Goal: Task Accomplishment & Management: Use online tool/utility

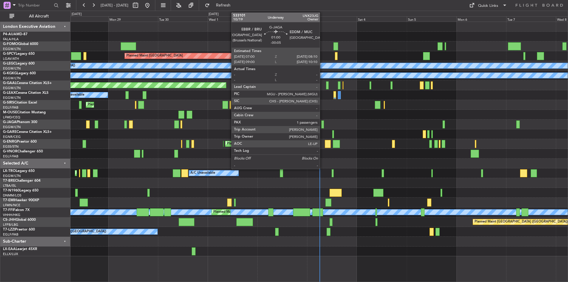
click at [322, 122] on div at bounding box center [322, 124] width 3 height 8
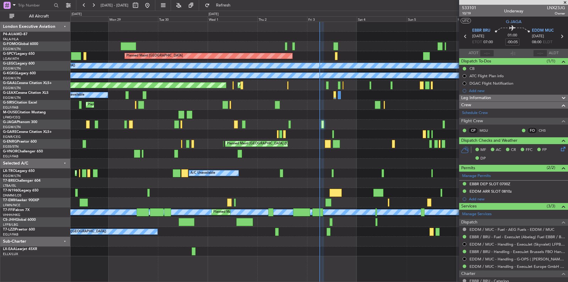
click at [564, 3] on span at bounding box center [565, 2] width 6 height 5
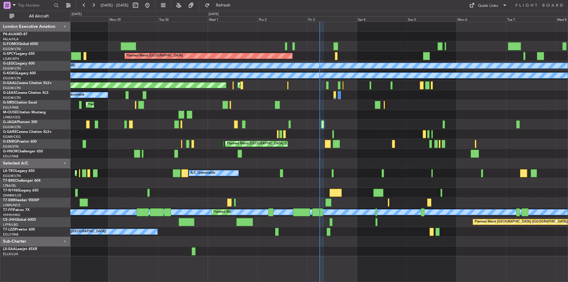
type input "0"
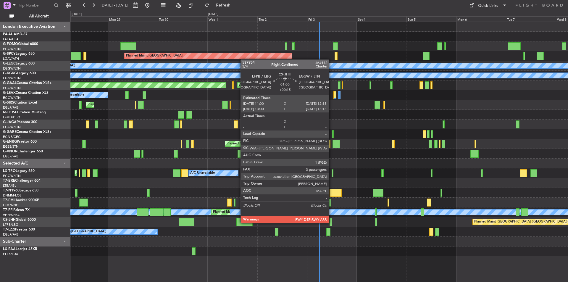
click at [331, 222] on div at bounding box center [330, 222] width 3 height 8
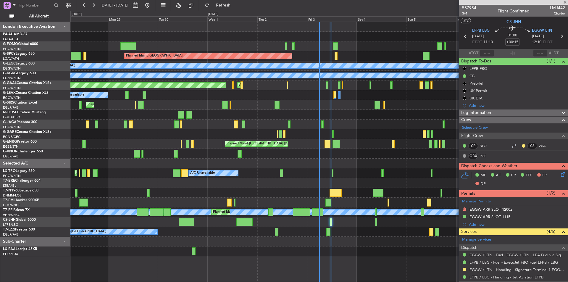
click at [565, 0] on span at bounding box center [565, 2] width 6 height 5
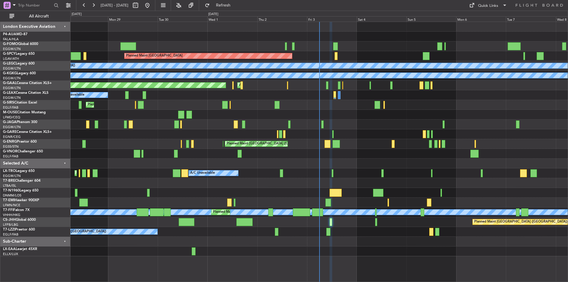
type input "0"
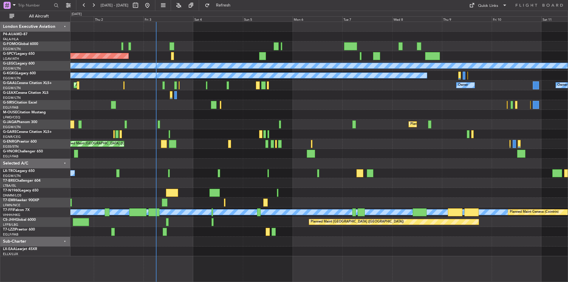
click at [365, 90] on div "Planned Maint [GEOGRAPHIC_DATA] A/C Unavailable [GEOGRAPHIC_DATA] ([GEOGRAPHIC_…" at bounding box center [318, 139] width 497 height 234
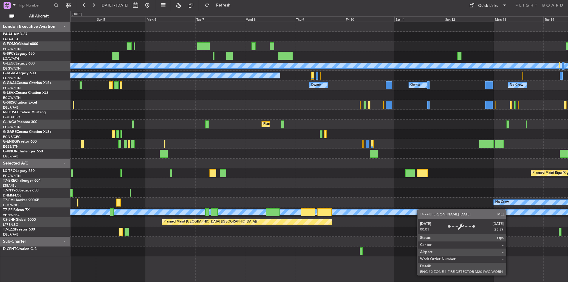
click at [402, 212] on div "Planned Maint [GEOGRAPHIC_DATA] A/C Unavailable [GEOGRAPHIC_DATA] ([GEOGRAPHIC_…" at bounding box center [318, 139] width 497 height 234
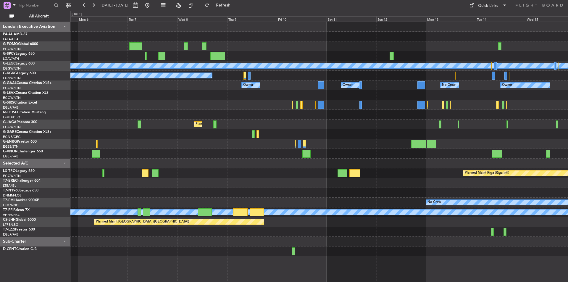
click at [415, 197] on div "A/C Unavailable [GEOGRAPHIC_DATA] ([GEOGRAPHIC_DATA]) A/C Unavailable [GEOGRAPH…" at bounding box center [318, 139] width 497 height 234
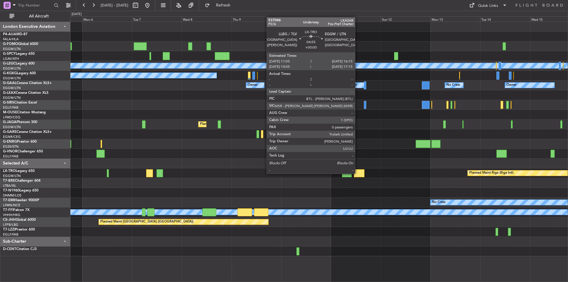
click at [357, 173] on div at bounding box center [359, 173] width 11 height 8
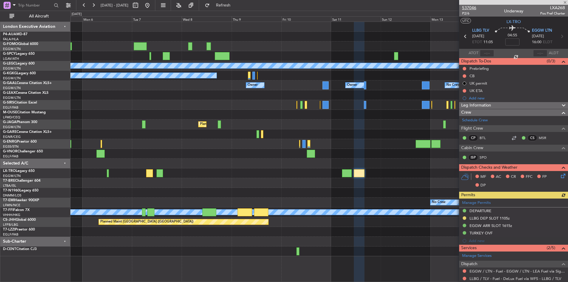
click at [471, 7] on span "537046" at bounding box center [469, 8] width 14 height 6
click at [467, 8] on span "537046" at bounding box center [469, 8] width 14 height 6
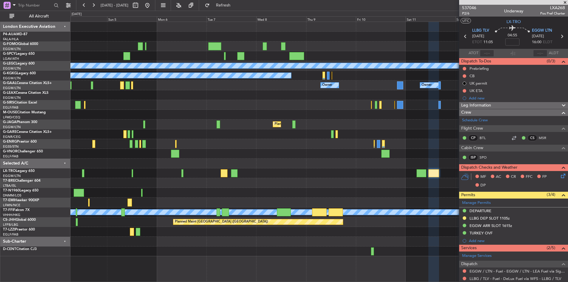
click at [305, 157] on div "Planned Maint Bremen A/C Unavailable London (Luton) A/C Unavailable Istanbul (A…" at bounding box center [318, 139] width 497 height 234
click at [152, 7] on button at bounding box center [147, 5] width 9 height 9
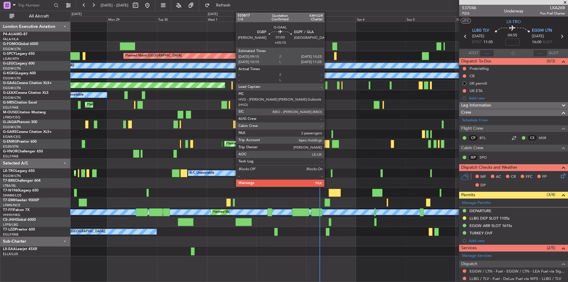
click at [327, 86] on div at bounding box center [326, 85] width 3 height 8
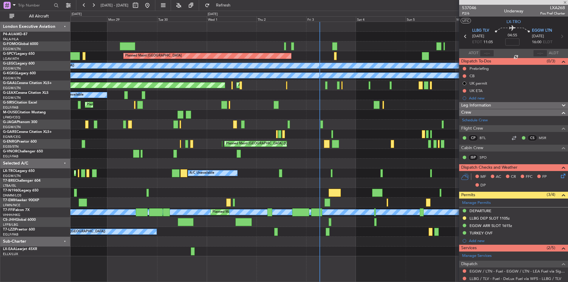
type input "+00:15"
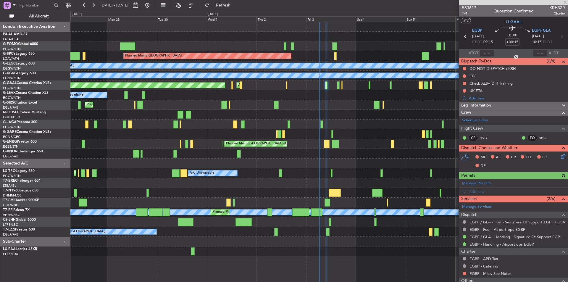
click at [332, 98] on div "A/C Unavailable" at bounding box center [318, 95] width 497 height 10
click at [563, 3] on span at bounding box center [565, 2] width 6 height 5
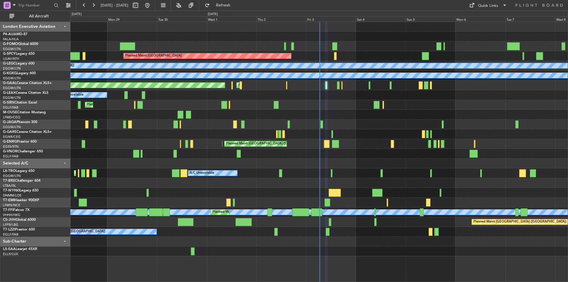
type input "0"
click at [485, 3] on div "Quick Links" at bounding box center [488, 6] width 20 height 6
click at [482, 32] on button "Crew Board" at bounding box center [488, 34] width 44 height 14
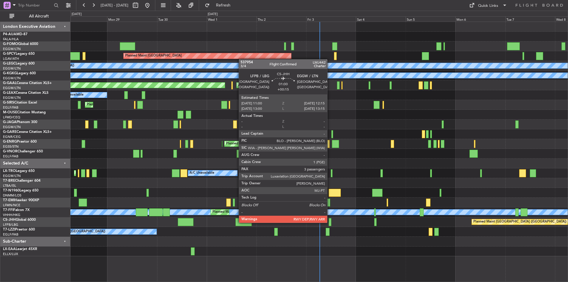
click at [330, 222] on div at bounding box center [330, 222] width 3 height 8
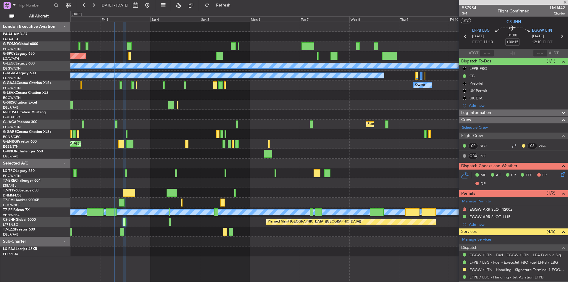
click at [158, 139] on div "Planned Maint Bremen A/C Unavailable London (Luton) A/C Unavailable Istanbul (A…" at bounding box center [318, 139] width 497 height 234
click at [470, 8] on span "537954" at bounding box center [469, 8] width 14 height 6
click at [468, 7] on span "537954" at bounding box center [469, 8] width 14 height 6
click at [472, 5] on span "537954" at bounding box center [469, 8] width 14 height 6
click at [236, 7] on span "Refresh" at bounding box center [223, 5] width 25 height 4
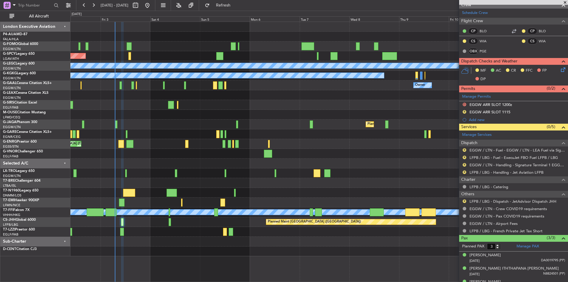
scroll to position [124, 0]
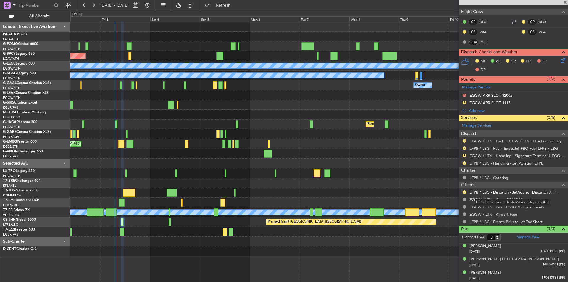
click at [500, 192] on link "LFPB / LBG - Dispatch - JetAdvisor Dispatch JHH" at bounding box center [512, 192] width 87 height 5
click at [565, 1] on span at bounding box center [565, 2] width 6 height 5
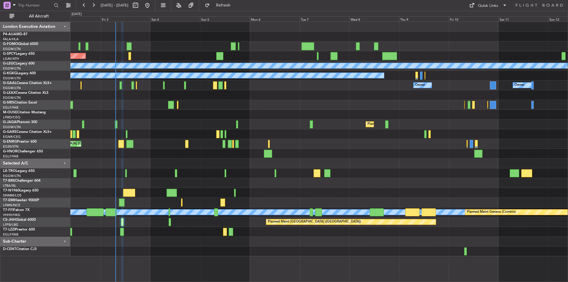
type input "0"
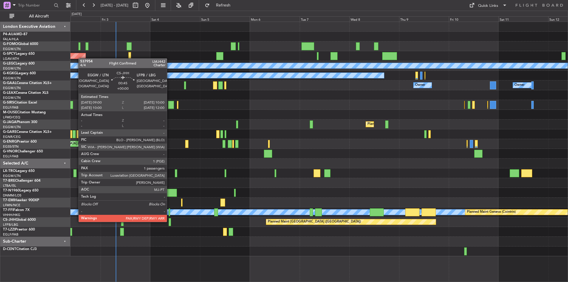
click at [169, 221] on div at bounding box center [170, 222] width 2 height 8
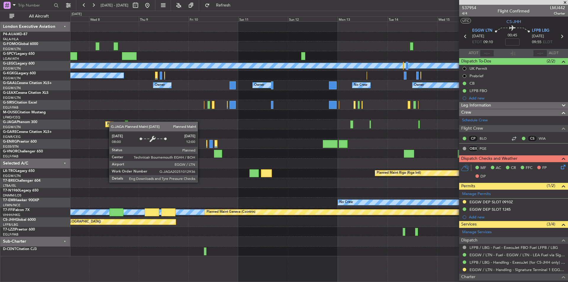
click at [112, 122] on div "Planned Maint [GEOGRAPHIC_DATA] ([GEOGRAPHIC_DATA])" at bounding box center [318, 124] width 497 height 10
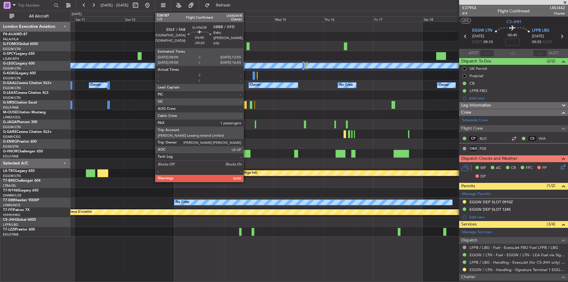
click at [247, 153] on div at bounding box center [245, 154] width 10 height 8
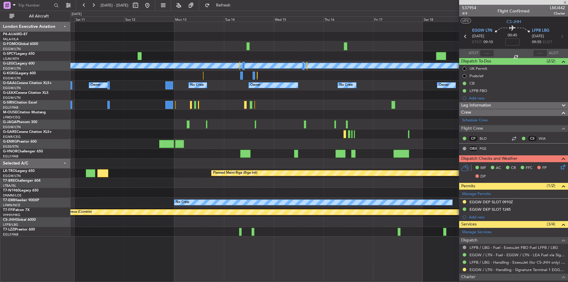
type input "-00:20"
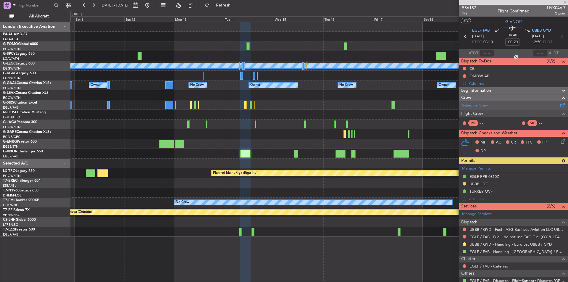
click at [481, 103] on link "Schedule Crew" at bounding box center [475, 106] width 26 height 6
click at [564, 3] on span at bounding box center [565, 2] width 6 height 5
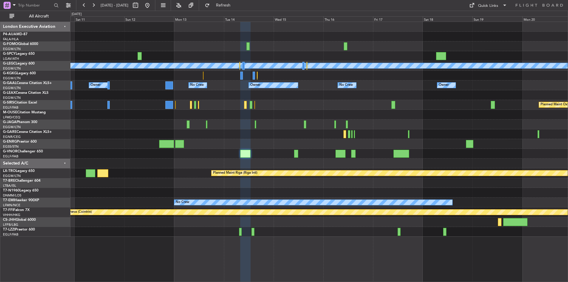
type input "0"
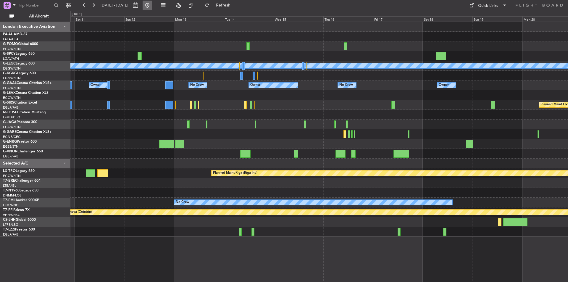
click at [152, 6] on button at bounding box center [147, 5] width 9 height 9
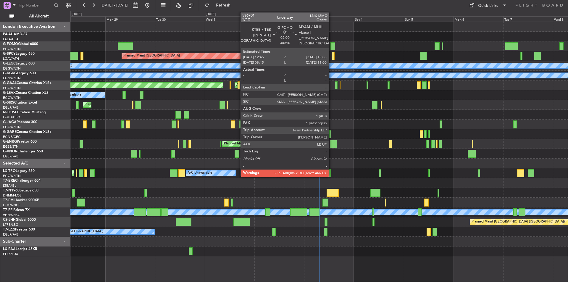
click at [331, 43] on div at bounding box center [332, 46] width 5 height 8
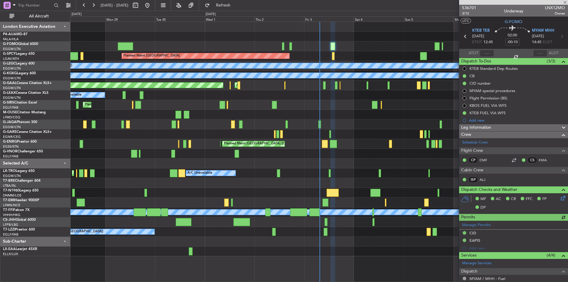
scroll to position [126, 0]
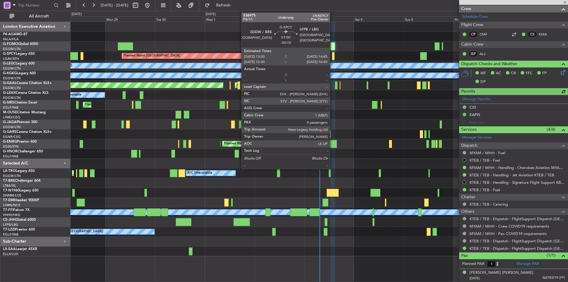
click at [332, 57] on div at bounding box center [333, 56] width 3 height 8
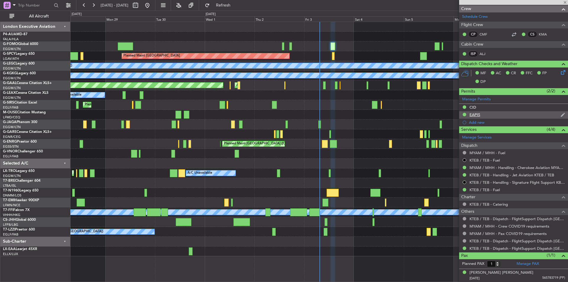
type input "0"
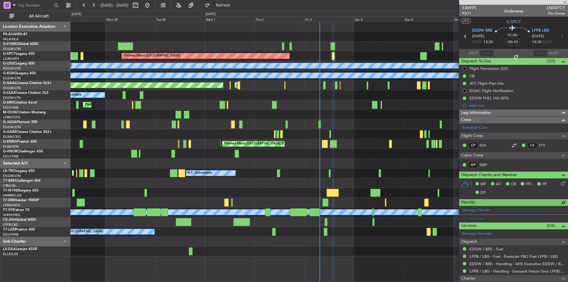
scroll to position [61, 0]
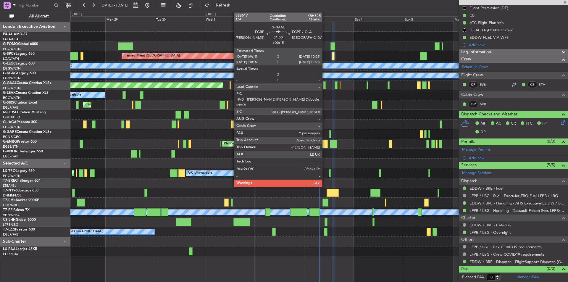
click at [325, 85] on div at bounding box center [324, 85] width 3 height 8
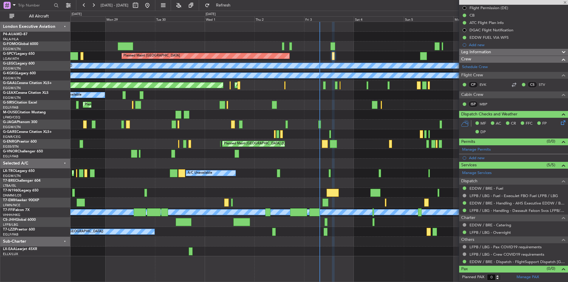
type input "+00:15"
type input "2"
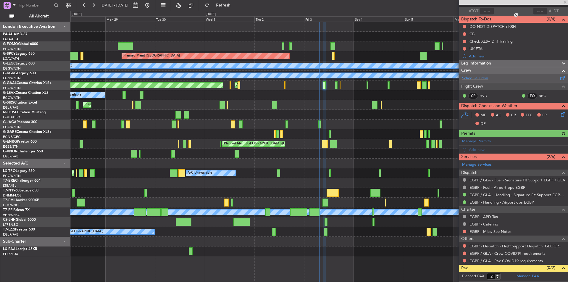
scroll to position [67, 0]
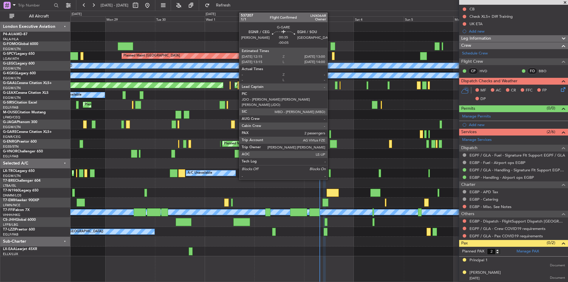
click at [330, 137] on div at bounding box center [330, 134] width 2 height 8
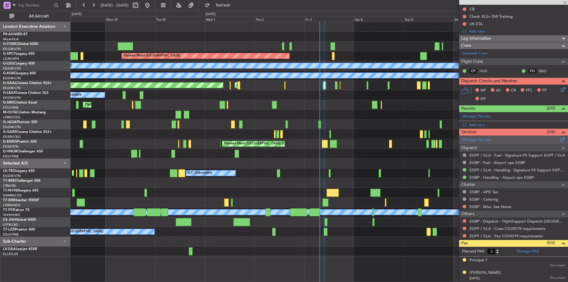
type input "-00:05"
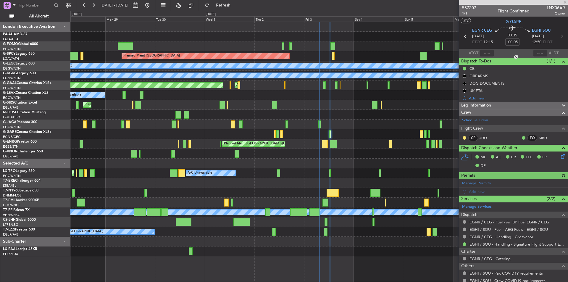
scroll to position [53, 0]
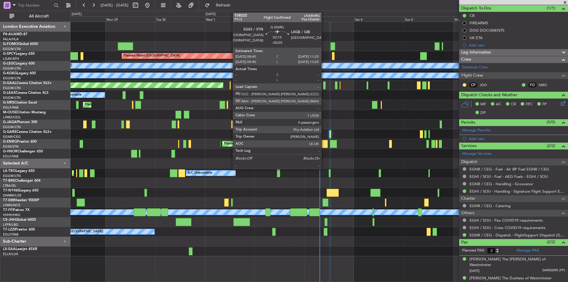
click at [324, 145] on div at bounding box center [325, 144] width 6 height 8
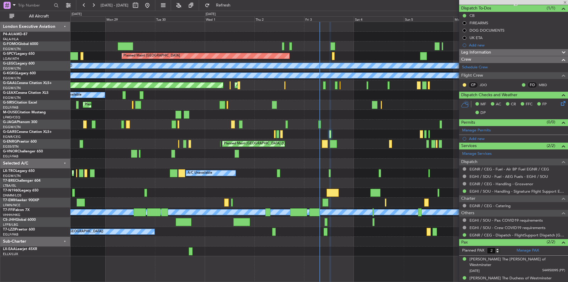
type input "0"
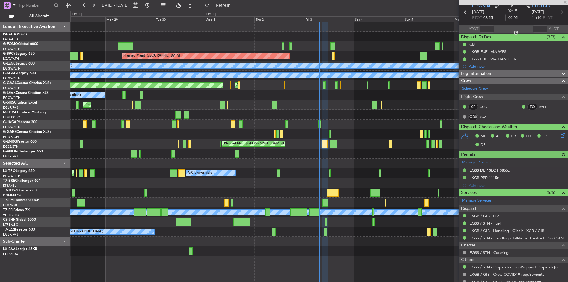
scroll to position [52, 0]
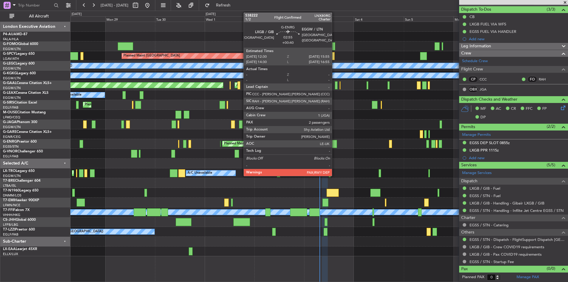
click at [334, 145] on div at bounding box center [333, 144] width 7 height 8
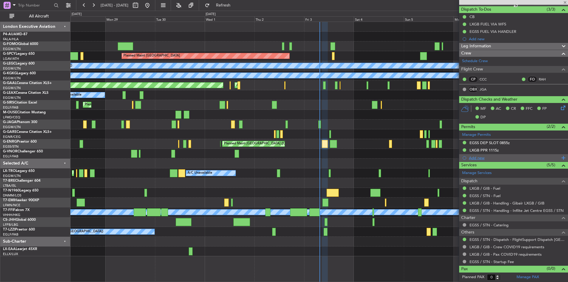
type input "+00:40"
type input "2"
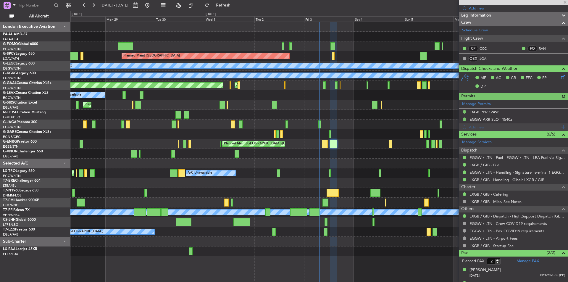
scroll to position [93, 0]
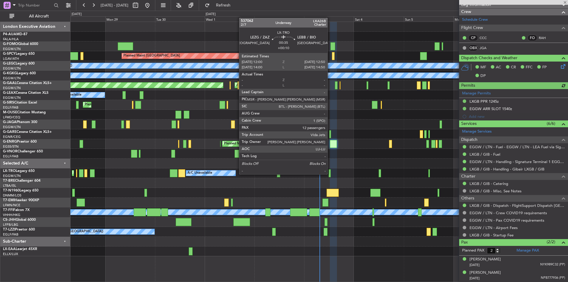
click at [330, 174] on div at bounding box center [330, 173] width 2 height 8
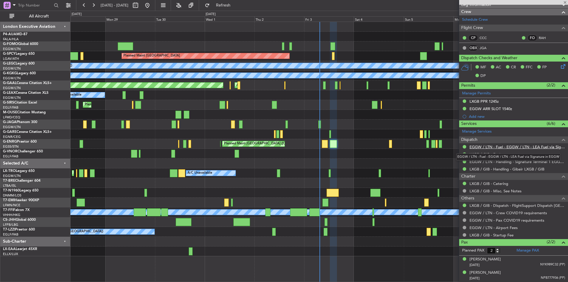
type input "+00:10"
type input "12"
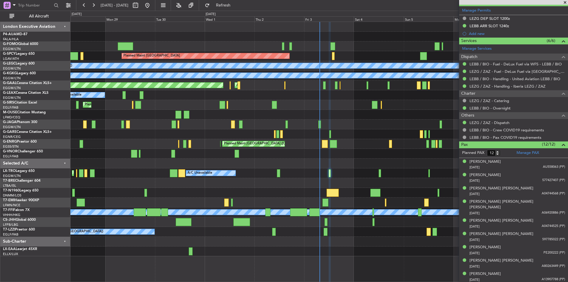
scroll to position [213, 0]
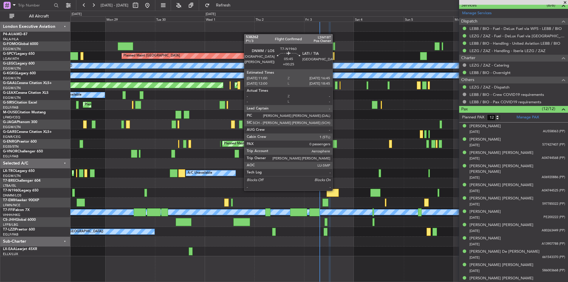
click at [335, 190] on div at bounding box center [332, 193] width 12 height 8
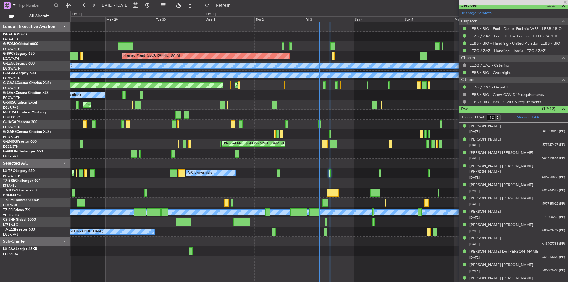
type input "+00:25"
type input "0"
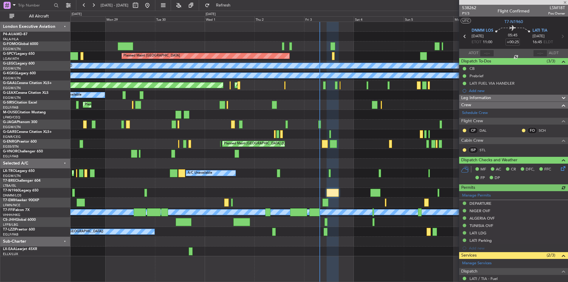
scroll to position [83, 0]
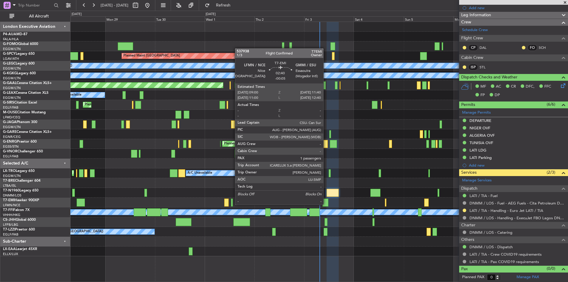
click at [326, 204] on div at bounding box center [325, 202] width 6 height 8
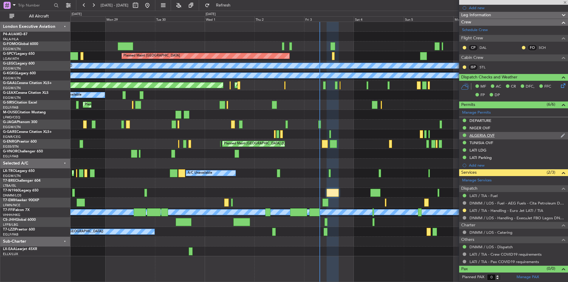
type input "-00:05"
type input "1"
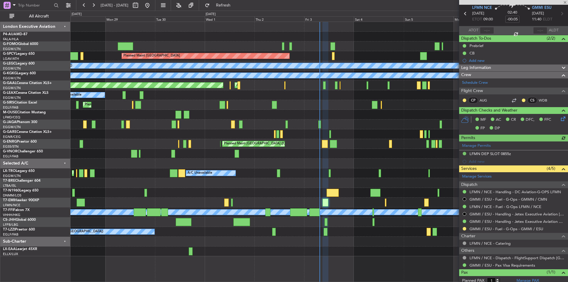
scroll to position [45, 0]
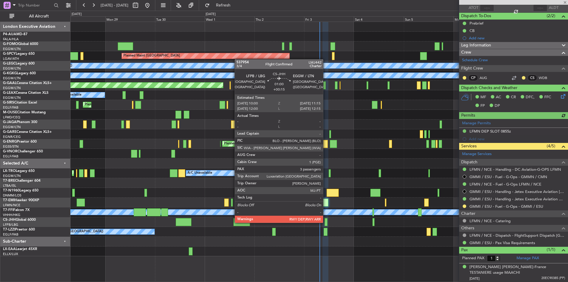
click at [326, 222] on div at bounding box center [325, 222] width 3 height 8
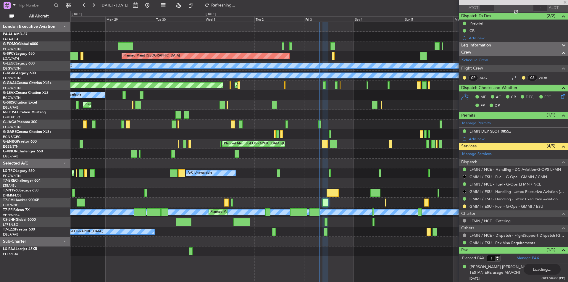
type input "+00:15"
type input "3"
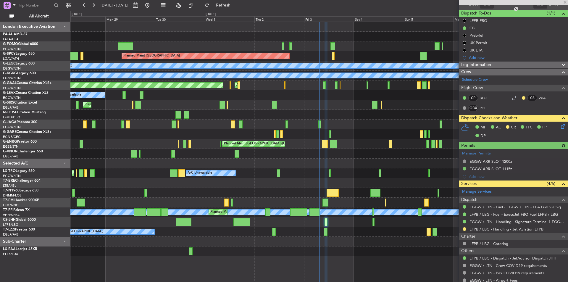
scroll to position [114, 0]
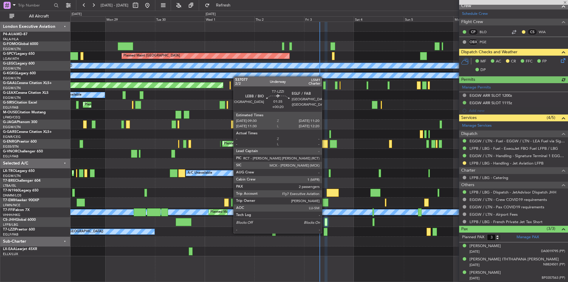
click at [324, 232] on div at bounding box center [325, 232] width 4 height 8
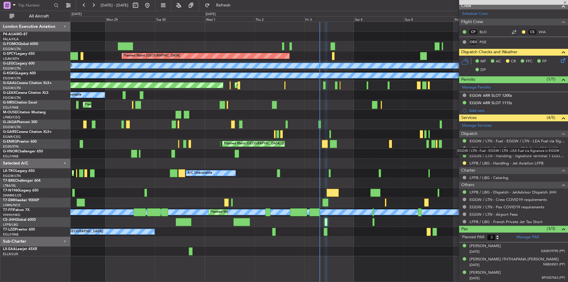
type input "+00:20"
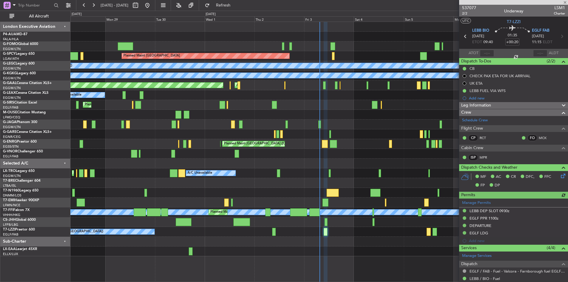
scroll to position [109, 0]
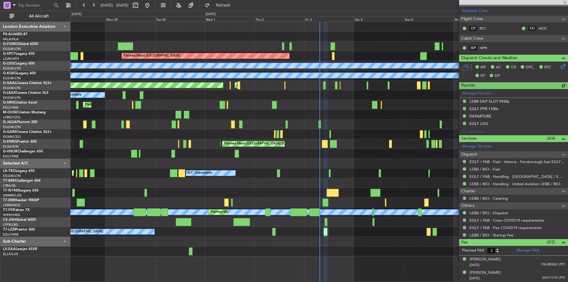
click at [566, 2] on div at bounding box center [513, 2] width 109 height 5
click at [564, 3] on span at bounding box center [565, 2] width 6 height 5
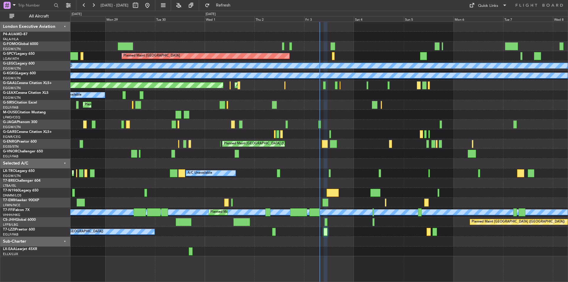
type input "0"
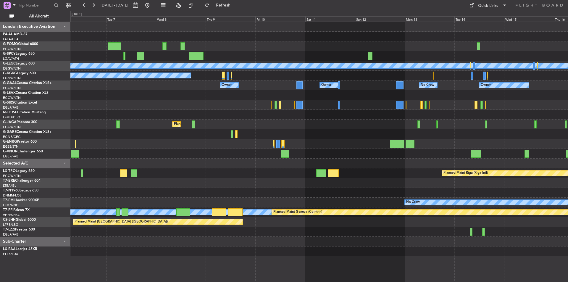
click at [51, 158] on div "A/C Unavailable London (Luton) A/C Unavailable Istanbul (Ataturk) Owner Owner N…" at bounding box center [284, 146] width 568 height 271
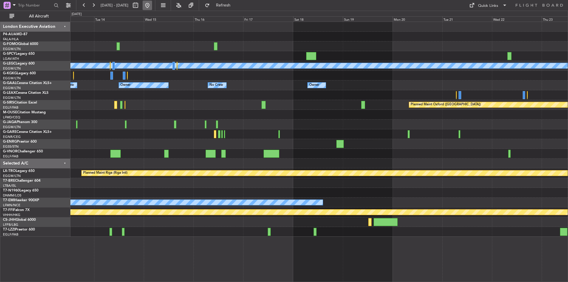
click at [152, 2] on button at bounding box center [147, 5] width 9 height 9
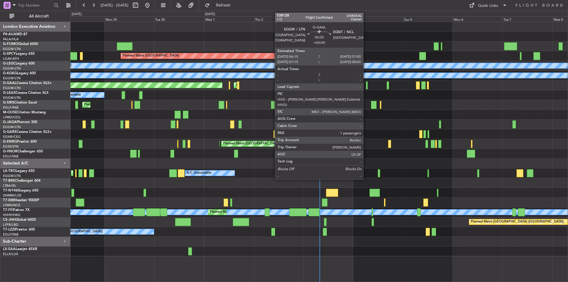
click at [366, 85] on div at bounding box center [367, 85] width 2 height 8
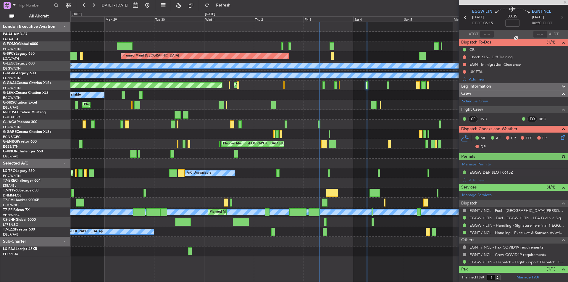
scroll to position [33, 0]
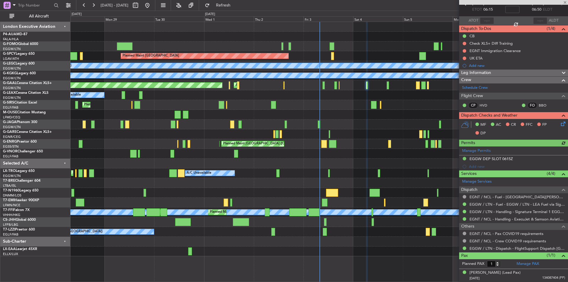
click at [386, 84] on div "Planned Maint Dusseldorf AOG Maint Dusseldorf Owner" at bounding box center [318, 85] width 497 height 10
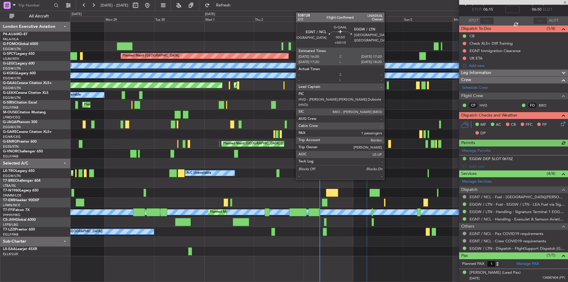
click at [387, 84] on div at bounding box center [387, 85] width 2 height 8
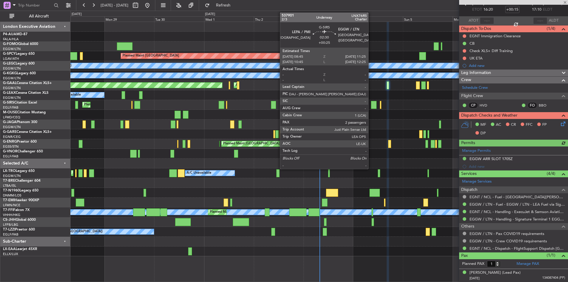
click at [371, 103] on div at bounding box center [374, 105] width 6 height 8
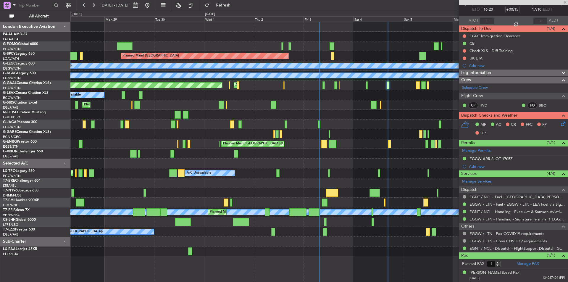
type input "+00:25"
type input "2"
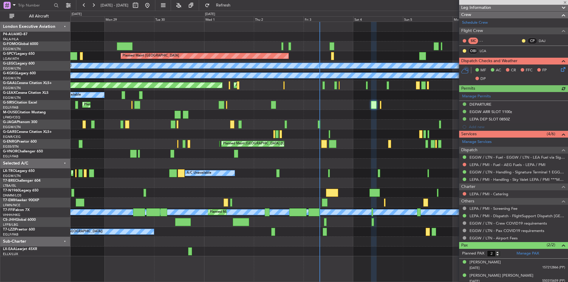
scroll to position [93, 0]
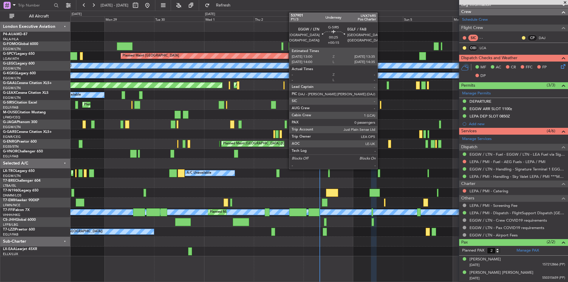
click at [380, 107] on div at bounding box center [380, 105] width 1 height 8
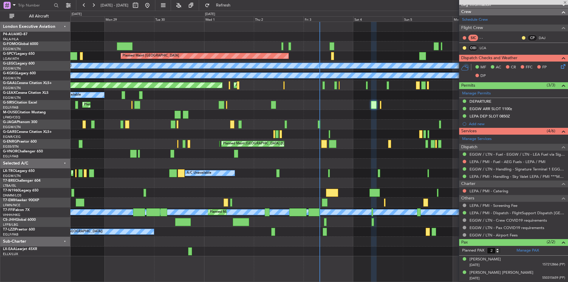
type input "+00:15"
type input "0"
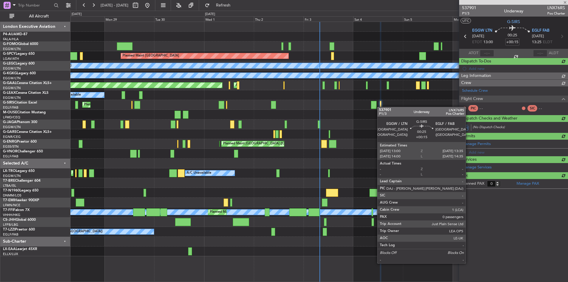
scroll to position [0, 0]
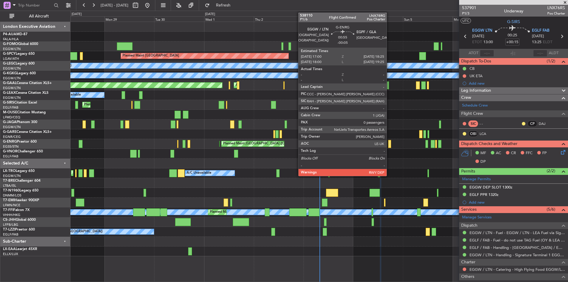
click at [389, 145] on div at bounding box center [389, 144] width 3 height 8
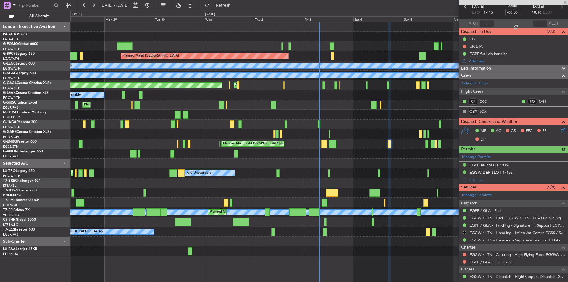
scroll to position [67, 0]
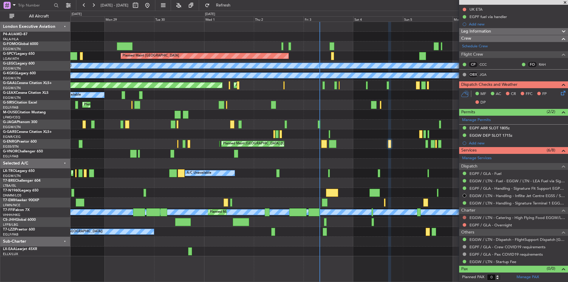
click at [464, 216] on button at bounding box center [464, 218] width 4 height 4
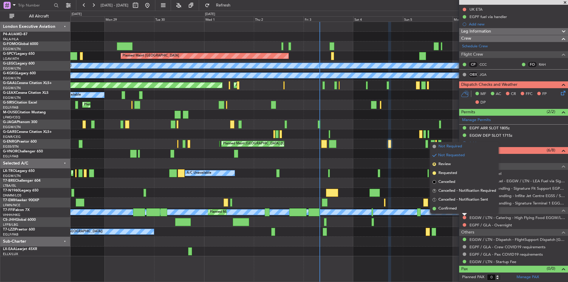
click at [444, 149] on li "Not Required" at bounding box center [464, 146] width 68 height 9
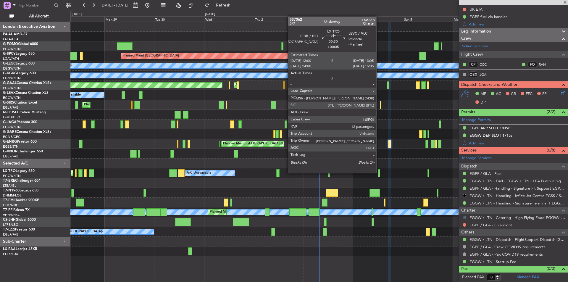
click at [379, 172] on div at bounding box center [379, 173] width 2 height 8
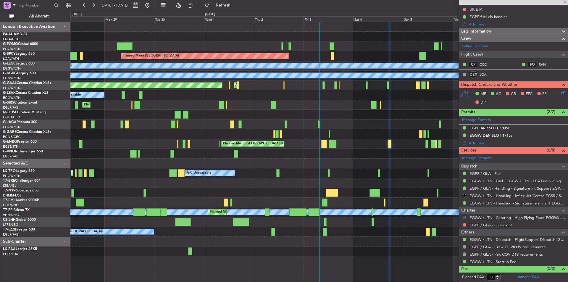
type input "+00:05"
type input "12"
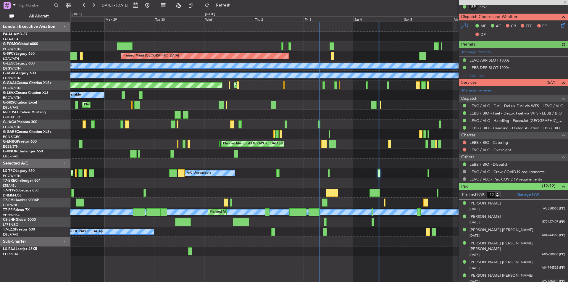
scroll to position [148, 0]
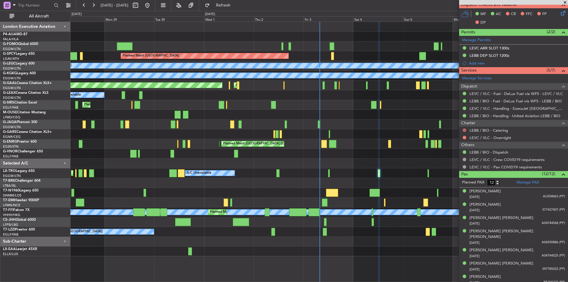
click at [463, 130] on button at bounding box center [464, 130] width 4 height 4
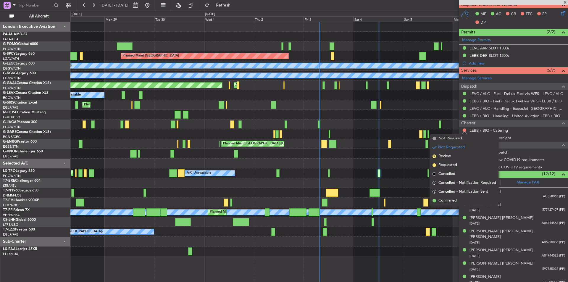
click at [379, 137] on div at bounding box center [318, 134] width 497 height 10
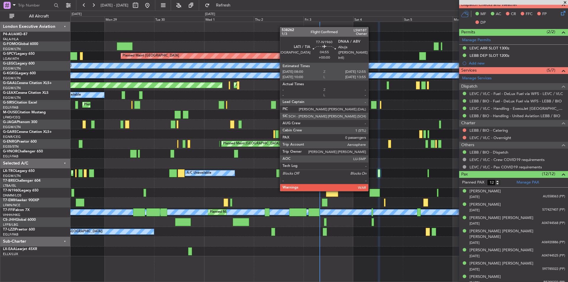
click at [371, 190] on div at bounding box center [374, 193] width 10 height 8
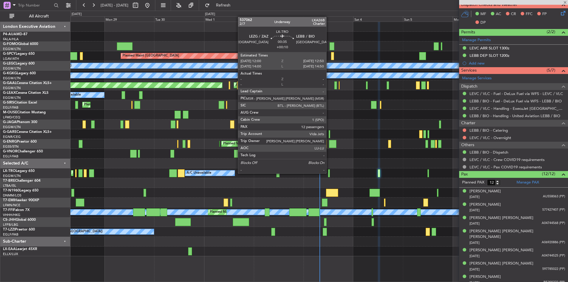
type input "0"
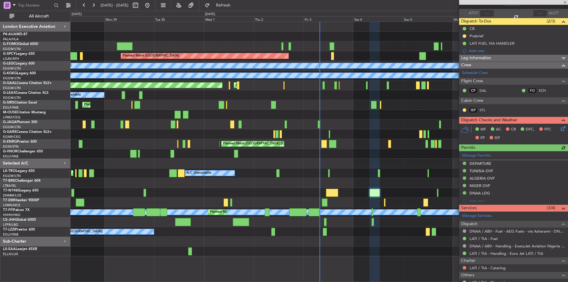
scroll to position [75, 0]
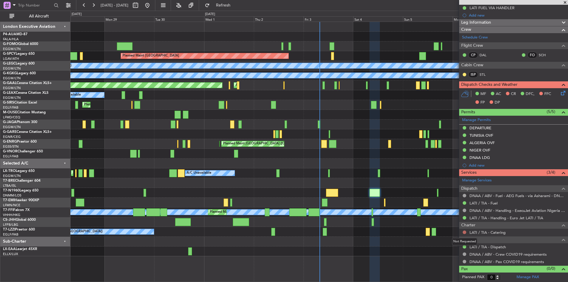
click at [463, 232] on button at bounding box center [464, 232] width 4 height 4
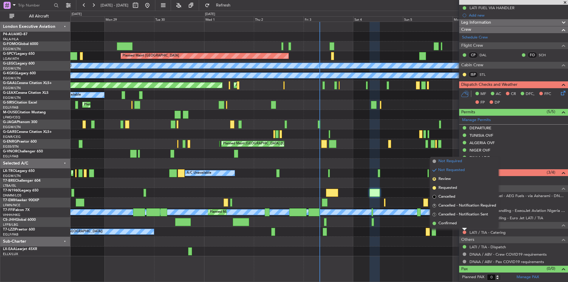
click at [457, 160] on span "Not Required" at bounding box center [450, 161] width 24 height 6
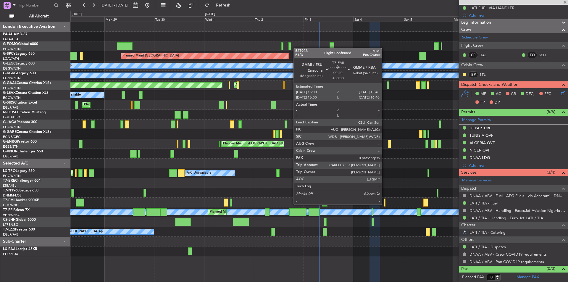
click at [384, 204] on div at bounding box center [384, 202] width 1 height 8
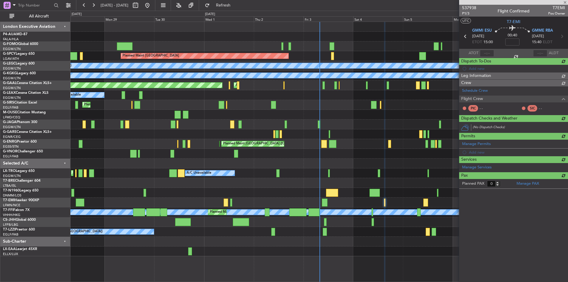
scroll to position [0, 0]
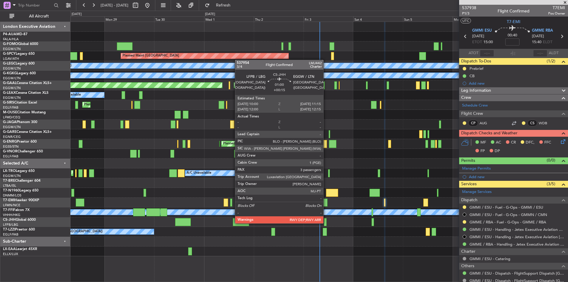
click at [326, 223] on div at bounding box center [325, 222] width 3 height 8
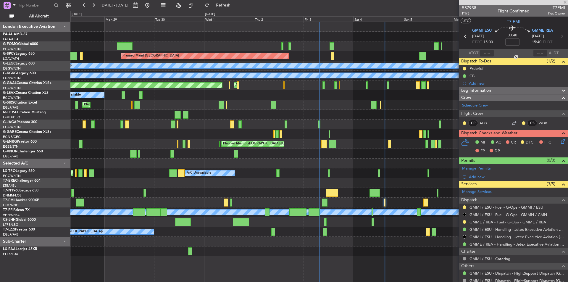
type input "+00:15"
type input "3"
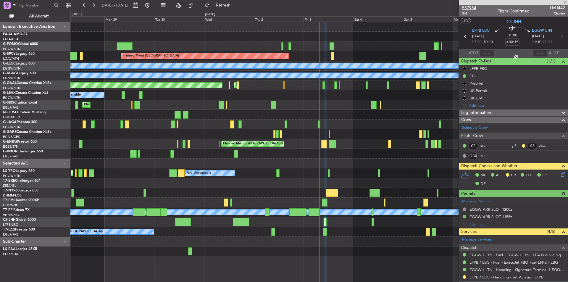
click at [466, 8] on span "537954" at bounding box center [469, 8] width 14 height 6
click at [235, 5] on span "Refresh" at bounding box center [223, 5] width 25 height 4
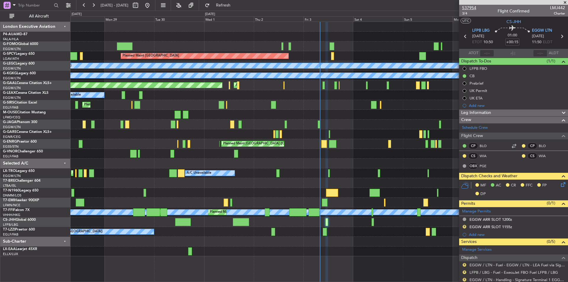
click at [470, 7] on span "537954" at bounding box center [469, 8] width 14 height 6
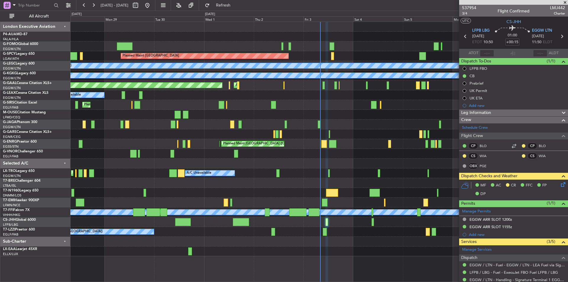
click at [378, 38] on div at bounding box center [318, 37] width 497 height 10
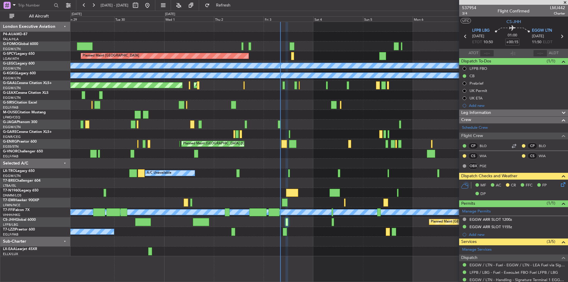
click at [339, 127] on div "Planned Maint [GEOGRAPHIC_DATA] ([GEOGRAPHIC_DATA])" at bounding box center [318, 124] width 497 height 10
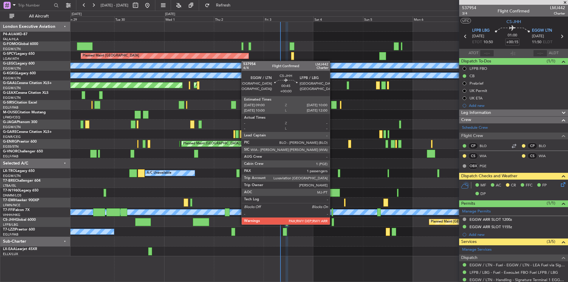
click at [332, 224] on div at bounding box center [332, 222] width 2 height 8
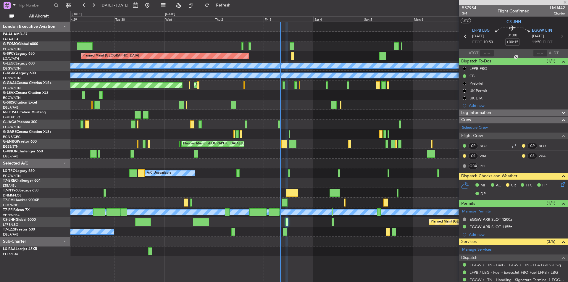
type input "4"
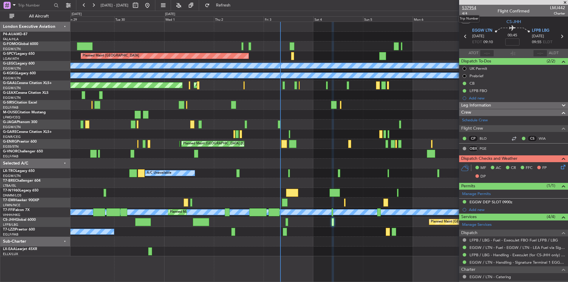
click at [469, 8] on span "537954" at bounding box center [469, 8] width 14 height 6
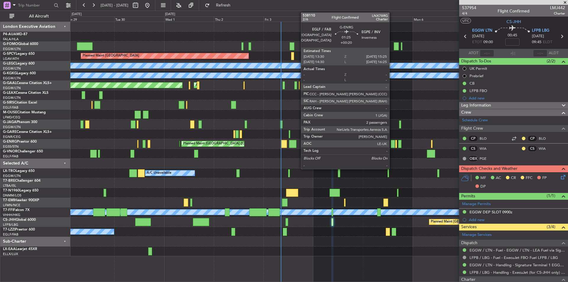
click at [392, 142] on div at bounding box center [393, 144] width 4 height 8
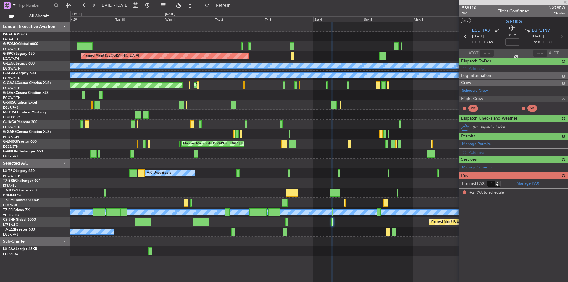
type input "+00:20"
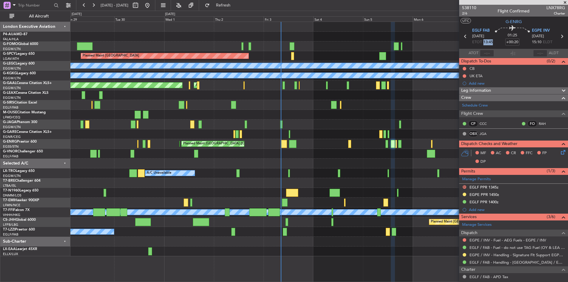
drag, startPoint x: 482, startPoint y: 43, endPoint x: 494, endPoint y: 41, distance: 12.3
click at [494, 41] on section "EGLF FAB 05/10/2025 ETOT 13:45 01:25 +00:20 EGPE INV 05/10/2025 15:10 ELDT" at bounding box center [513, 36] width 109 height 23
click at [564, 2] on span at bounding box center [565, 2] width 6 height 5
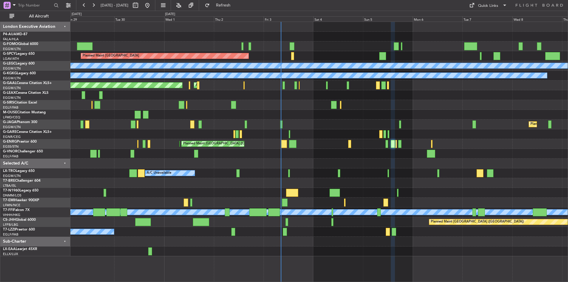
type input "0"
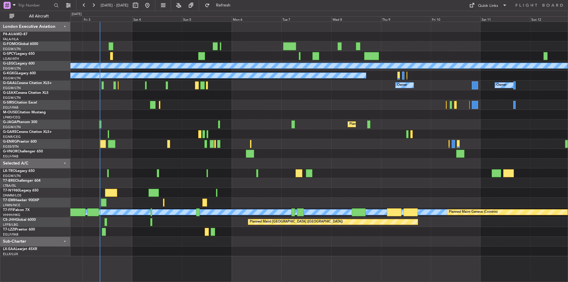
click at [318, 90] on div "Planned Maint Bremen A/C Unavailable London (Luton) A/C Unavailable Istanbul (A…" at bounding box center [318, 139] width 497 height 234
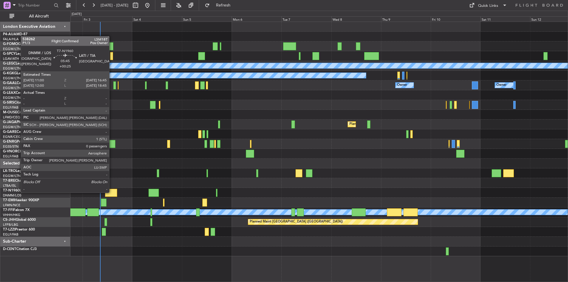
click at [112, 192] on div at bounding box center [111, 193] width 12 height 8
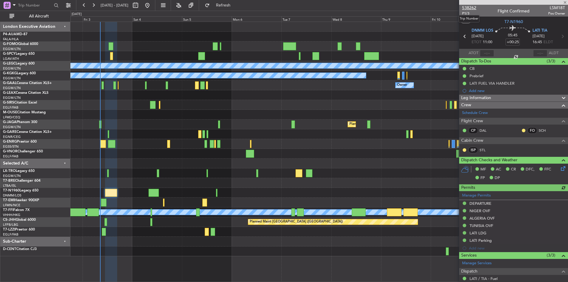
click at [473, 7] on span "538262" at bounding box center [469, 8] width 14 height 6
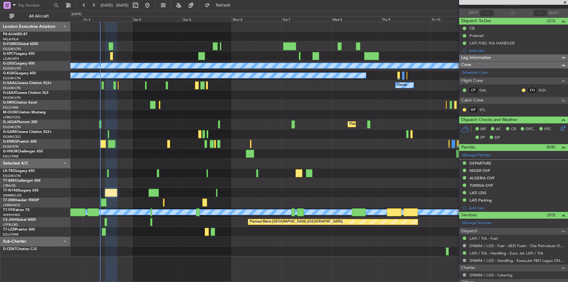
scroll to position [83, 0]
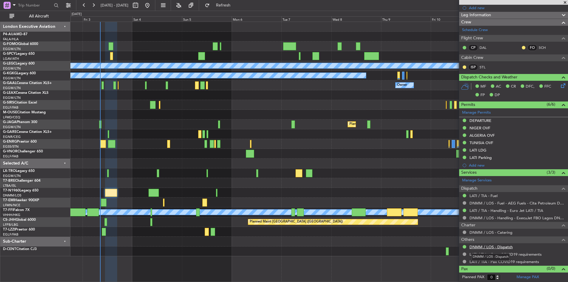
click at [484, 247] on link "DNMM / LOS - Dispatch" at bounding box center [490, 246] width 43 height 5
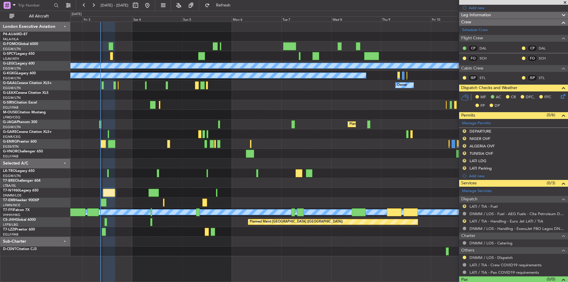
click at [564, 5] on span at bounding box center [565, 2] width 6 height 5
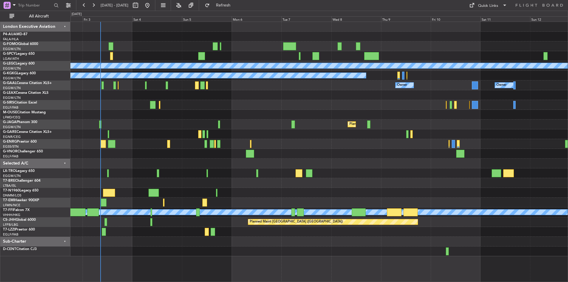
scroll to position [0, 0]
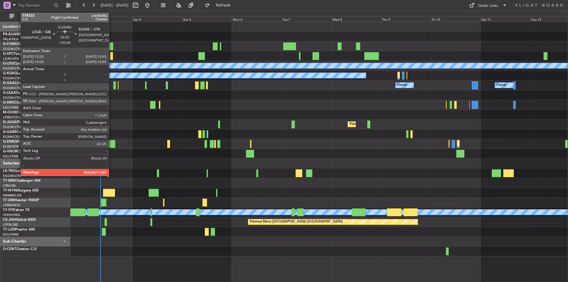
click at [111, 141] on div at bounding box center [111, 144] width 7 height 8
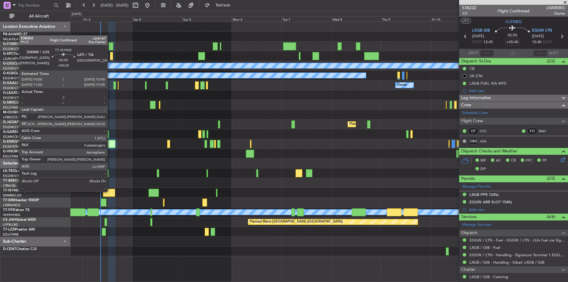
click at [110, 191] on div at bounding box center [109, 193] width 12 height 8
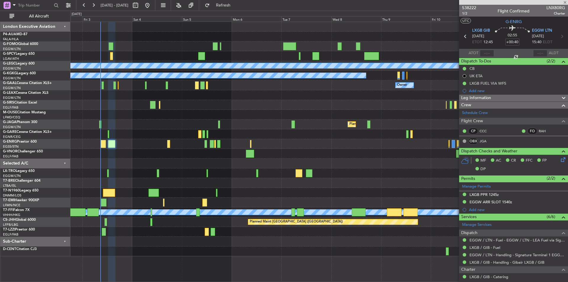
type input "+00:25"
type input "0"
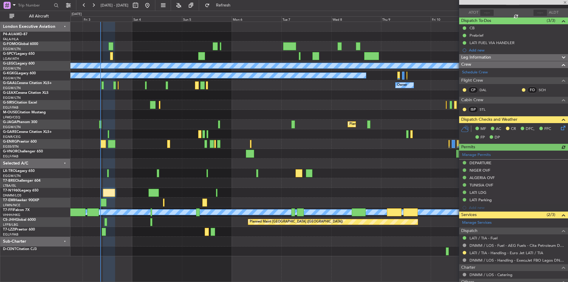
scroll to position [83, 0]
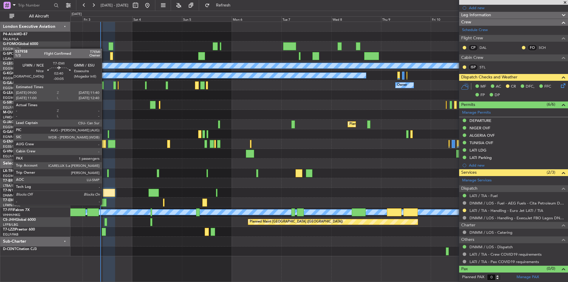
click at [104, 204] on div at bounding box center [104, 202] width 6 height 8
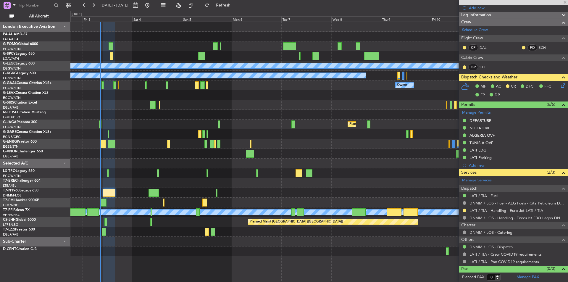
type input "-00:05"
type input "1"
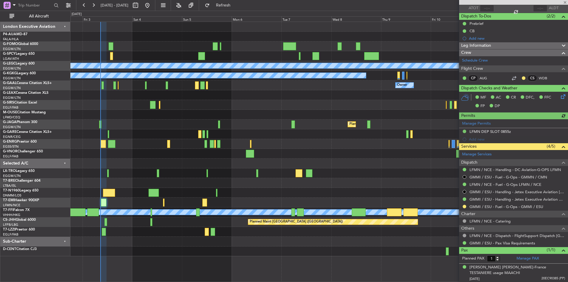
scroll to position [45, 0]
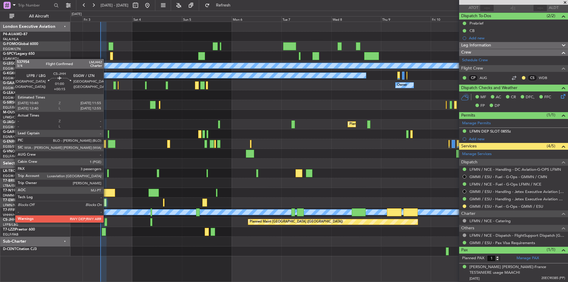
click at [106, 222] on div at bounding box center [105, 222] width 3 height 8
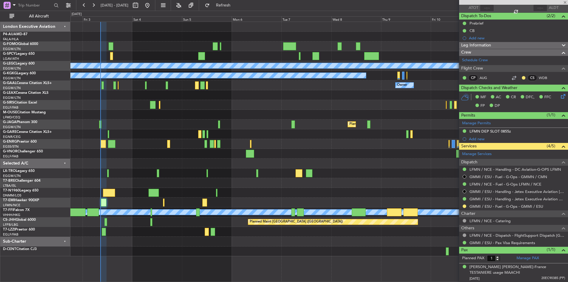
type input "+00:15"
type input "3"
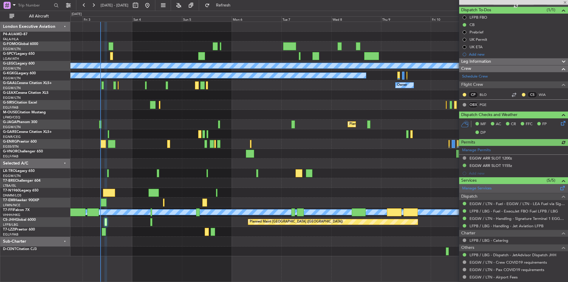
scroll to position [114, 0]
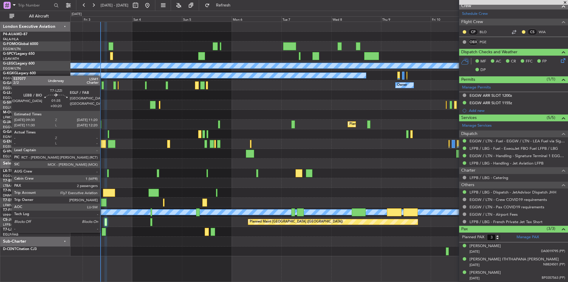
click at [103, 232] on div at bounding box center [104, 232] width 4 height 8
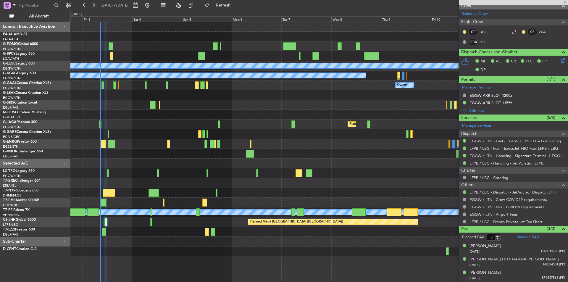
type input "+00:20"
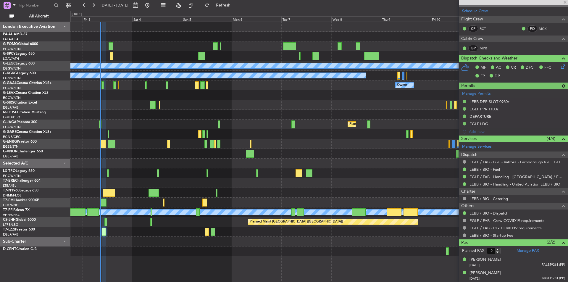
scroll to position [109, 0]
click at [564, 2] on div at bounding box center [513, 2] width 109 height 5
click at [565, 2] on span at bounding box center [565, 2] width 6 height 5
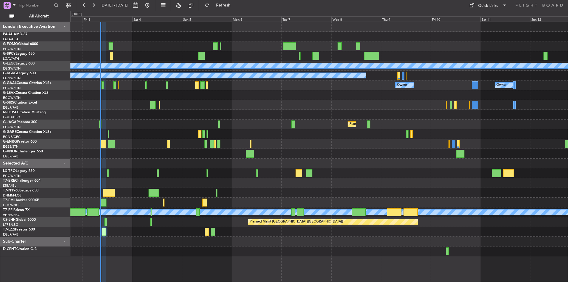
type input "0"
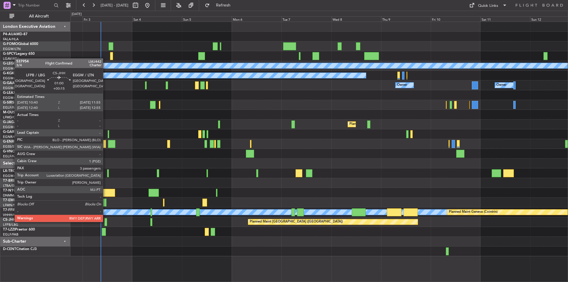
click at [106, 221] on div at bounding box center [105, 222] width 3 height 8
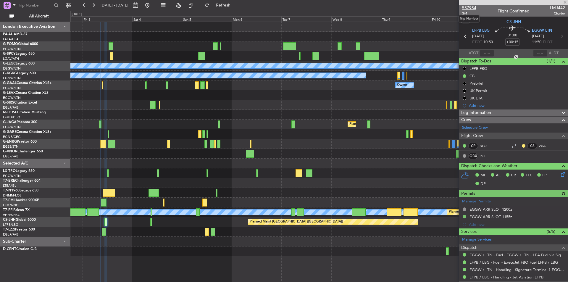
click at [472, 9] on span "537954" at bounding box center [469, 8] width 14 height 6
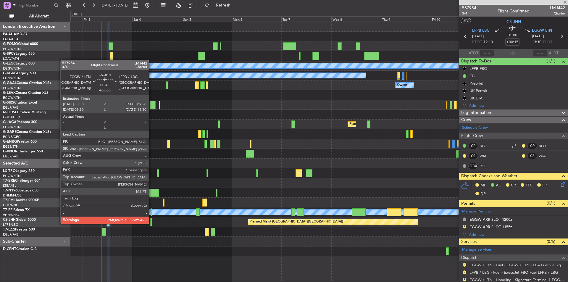
click at [151, 223] on div at bounding box center [151, 222] width 2 height 8
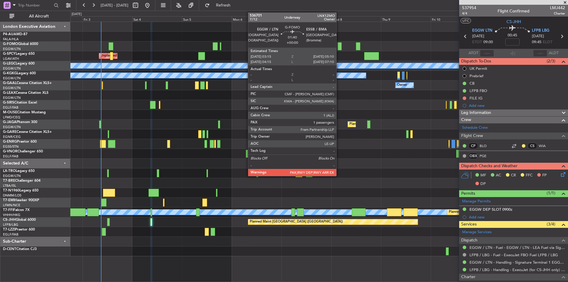
click at [339, 48] on div at bounding box center [339, 46] width 4 height 8
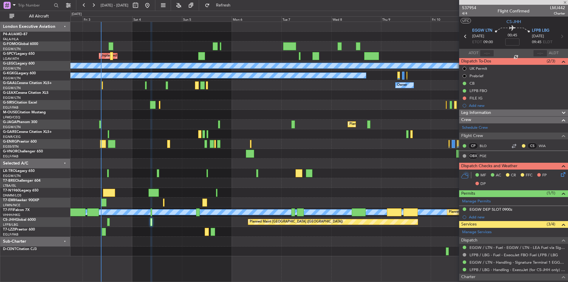
type input "2"
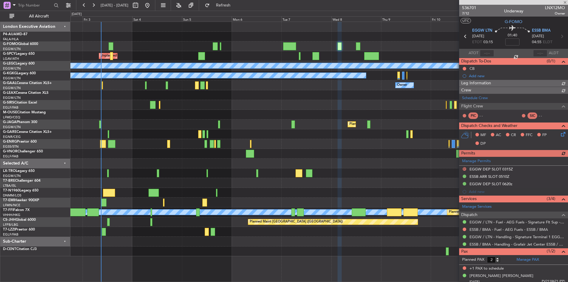
click at [468, 3] on div at bounding box center [513, 2] width 109 height 5
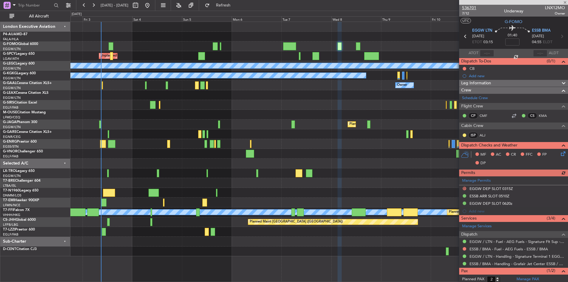
click at [468, 7] on span "536701" at bounding box center [469, 8] width 14 height 6
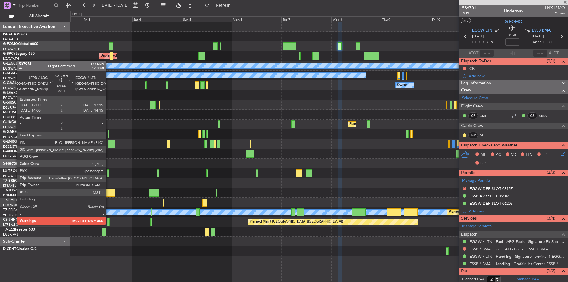
click at [108, 224] on div at bounding box center [108, 222] width 3 height 8
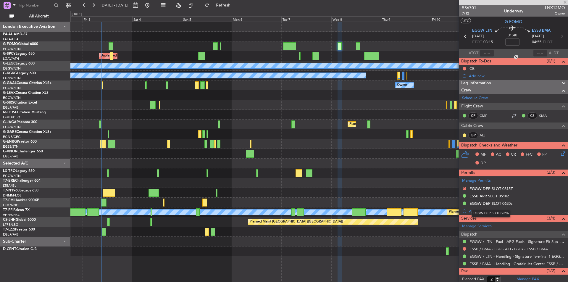
type input "+00:15"
type input "3"
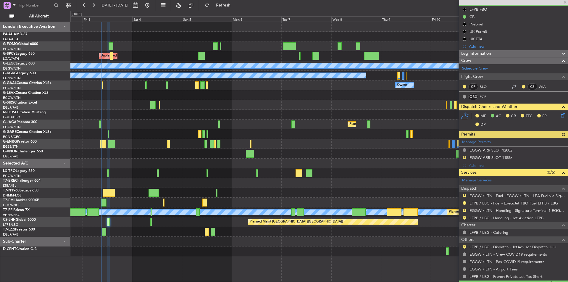
scroll to position [114, 0]
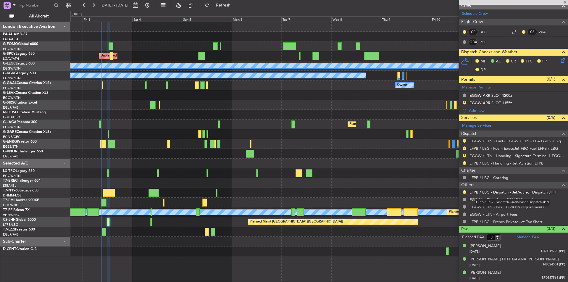
click at [487, 190] on link "LFPB / LBG - Dispatch - JetAdvisor Dispatch JHH" at bounding box center [512, 192] width 87 height 5
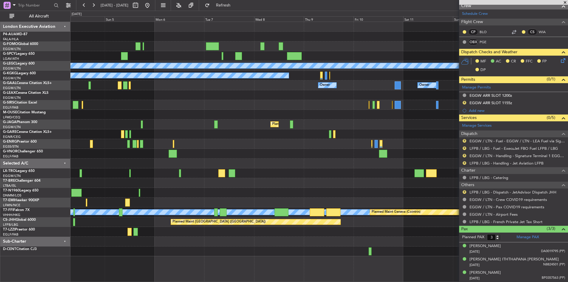
click at [264, 92] on div "Unplanned Maint Bremen Planned Maint Bremen A/C Unavailable London (Luton) A/C …" at bounding box center [318, 139] width 497 height 234
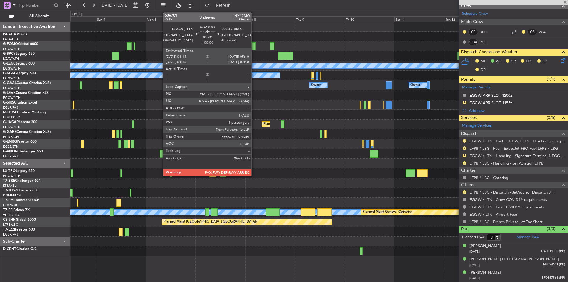
click at [254, 49] on div at bounding box center [253, 46] width 4 height 8
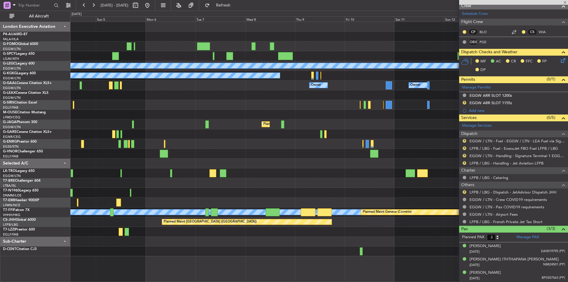
type input "2"
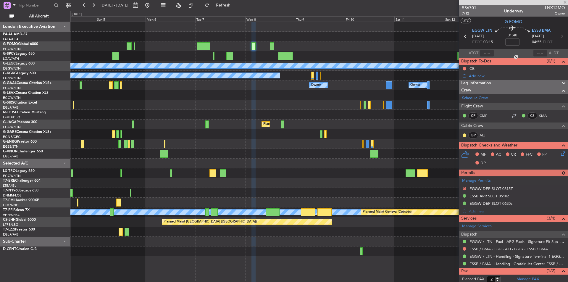
scroll to position [23, 0]
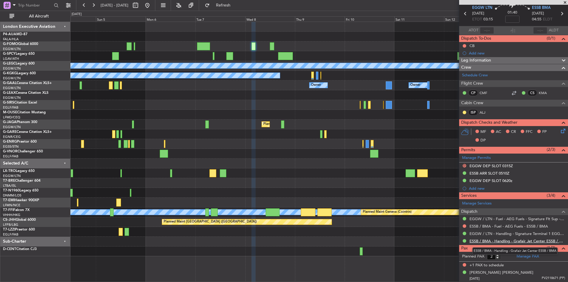
click at [505, 242] on link "ESSB / BMA - Handling - Grafair Jet Center ESSB / BMA" at bounding box center [517, 240] width 96 height 5
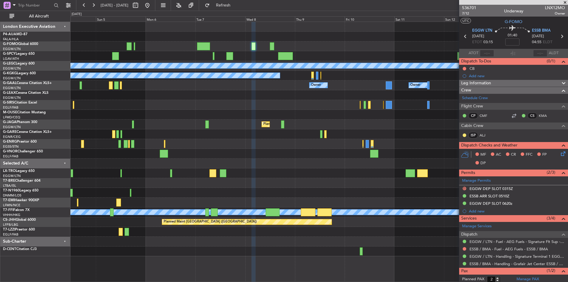
scroll to position [23, 0]
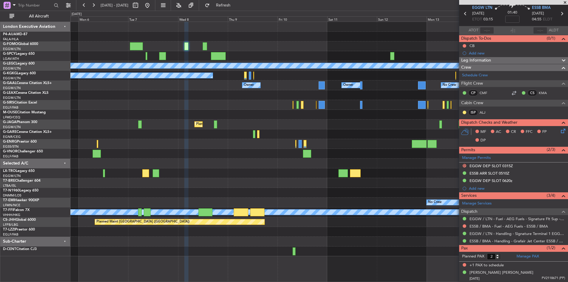
click at [273, 98] on div at bounding box center [318, 95] width 497 height 10
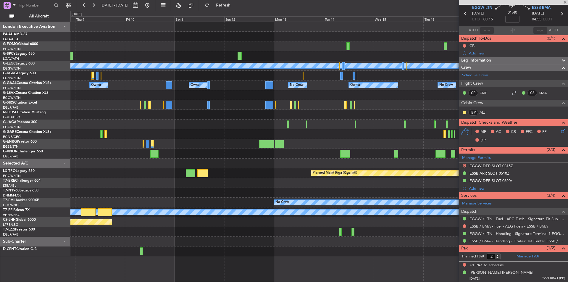
click at [255, 90] on div "A/C Unavailable London (Luton) A/C Unavailable Istanbul (Ataturk) Owner No Crew…" at bounding box center [318, 139] width 497 height 234
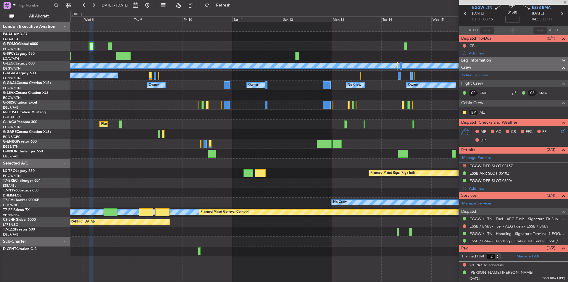
click at [175, 119] on div at bounding box center [318, 115] width 497 height 10
click at [152, 6] on button at bounding box center [147, 5] width 9 height 9
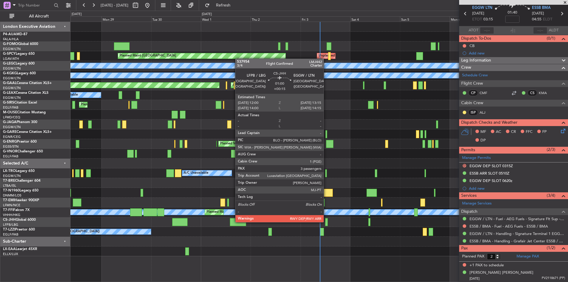
click at [326, 221] on div at bounding box center [326, 222] width 3 height 8
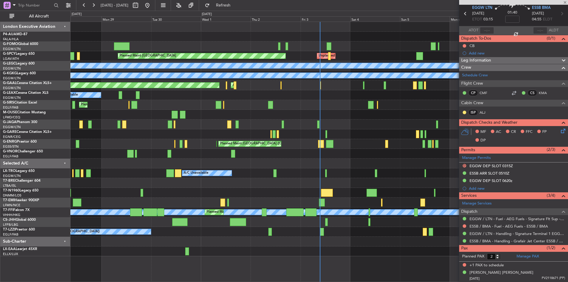
type input "+00:15"
type input "3"
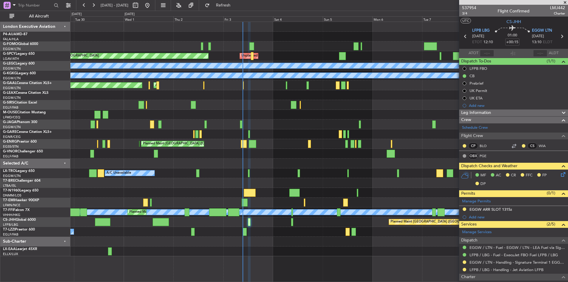
click at [313, 124] on div "Planned Maint [GEOGRAPHIC_DATA] ([GEOGRAPHIC_DATA])" at bounding box center [318, 124] width 497 height 10
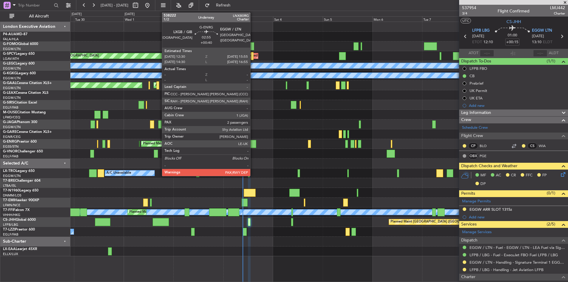
click at [253, 145] on div at bounding box center [252, 144] width 7 height 8
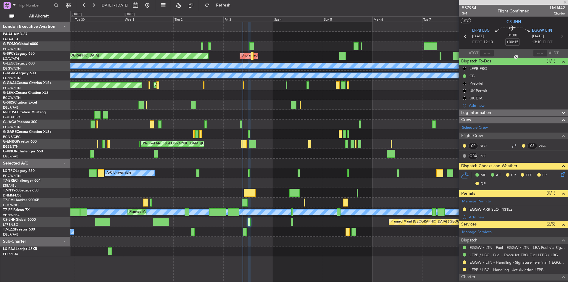
type input "+00:40"
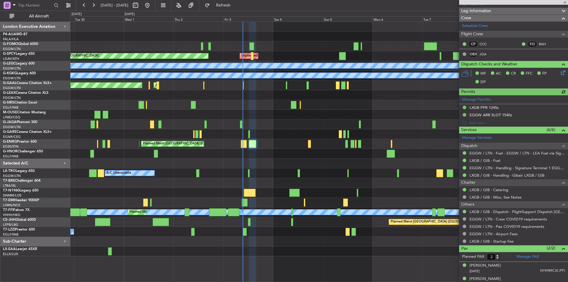
scroll to position [89, 0]
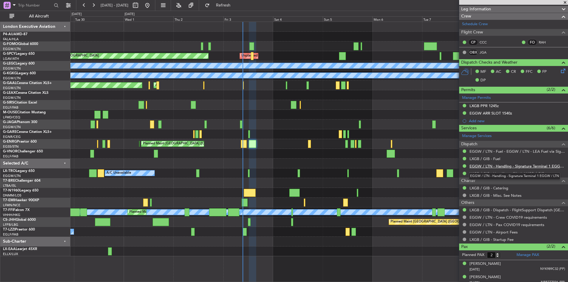
click at [531, 166] on link "EGGW / LTN - Handling - Signature Terminal 1 EGGW / LTN" at bounding box center [517, 166] width 96 height 5
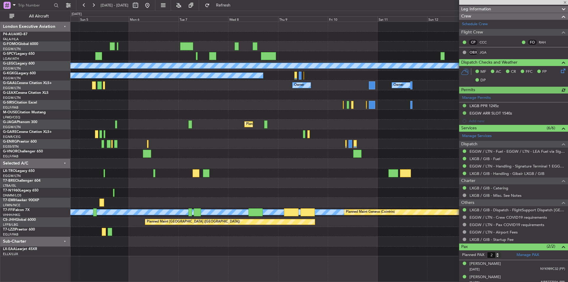
click at [112, 124] on div "Unplanned Maint Bremen Planned Maint Bremen A/C Unavailable London (Luton) A/C …" at bounding box center [318, 139] width 497 height 234
click at [236, 4] on span "Refresh" at bounding box center [223, 5] width 25 height 4
click at [564, 2] on span at bounding box center [565, 2] width 6 height 5
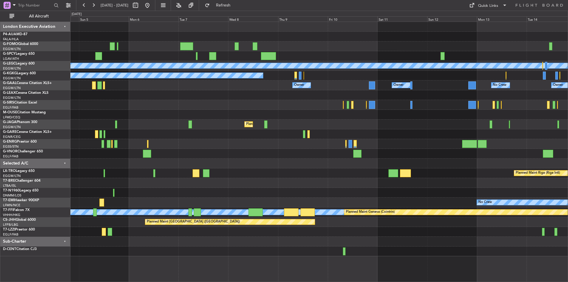
type input "0"
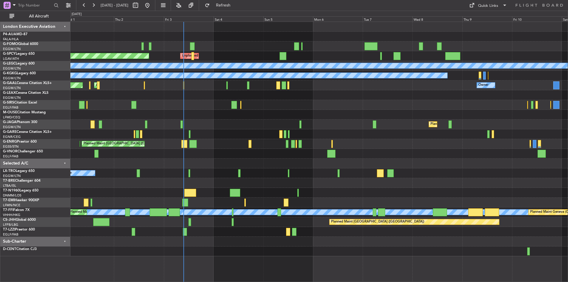
click at [476, 137] on div "Unplanned Maint Bremen Planned Maint Bremen A/C Unavailable London (Luton) A/C …" at bounding box center [318, 139] width 497 height 234
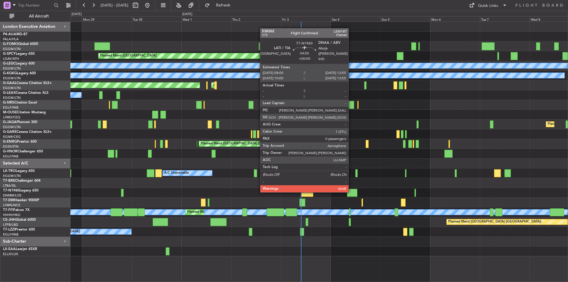
click at [351, 191] on div at bounding box center [352, 193] width 10 height 8
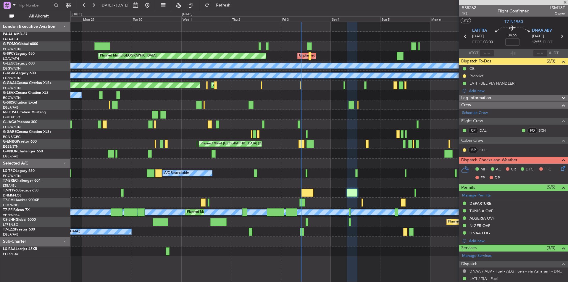
click at [464, 14] on span "1/3" at bounding box center [469, 13] width 14 height 5
click at [483, 150] on link "STL" at bounding box center [485, 149] width 13 height 5
click at [482, 152] on link "STL" at bounding box center [485, 149] width 13 height 5
click at [462, 13] on span "1/3" at bounding box center [469, 13] width 14 height 5
click at [463, 13] on span "1/3" at bounding box center [469, 13] width 14 height 5
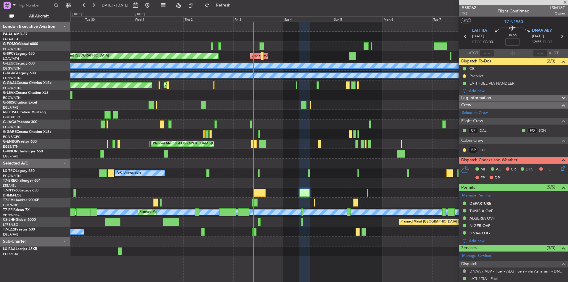
click at [314, 124] on div "Planned Maint [GEOGRAPHIC_DATA] ([GEOGRAPHIC_DATA])" at bounding box center [318, 124] width 497 height 10
click at [564, 2] on span at bounding box center [565, 2] width 6 height 5
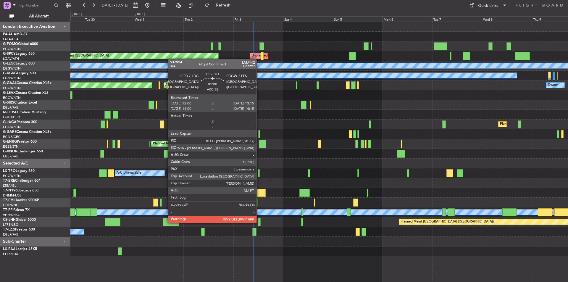
click at [259, 222] on div at bounding box center [259, 222] width 3 height 8
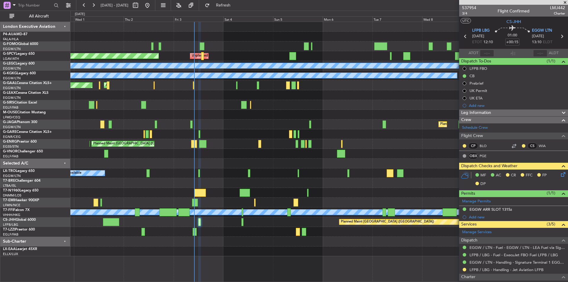
click at [187, 140] on div "Unplanned Maint Bremen Planned Maint Bremen A/C Unavailable London (Luton) A/C …" at bounding box center [318, 139] width 497 height 234
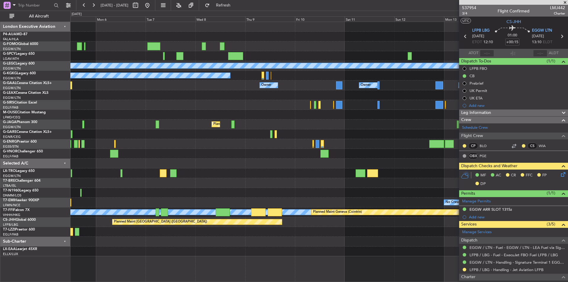
click at [130, 155] on div "Unplanned Maint Bremen A/C Unavailable London (Luton) A/C Unavailable Istanbul …" at bounding box center [318, 139] width 497 height 234
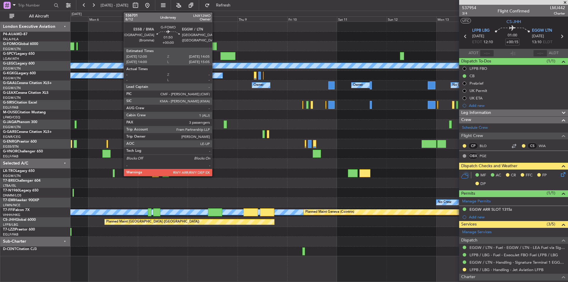
click at [215, 46] on div at bounding box center [214, 46] width 4 height 8
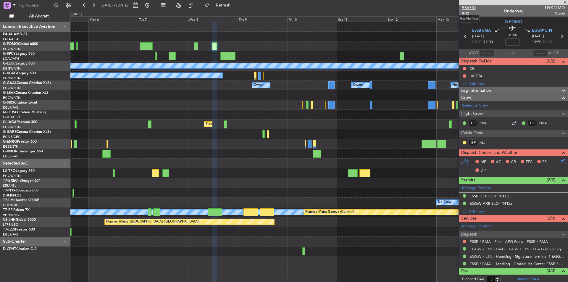
click at [469, 7] on span "536701" at bounding box center [469, 8] width 14 height 6
click at [152, 7] on button at bounding box center [147, 5] width 9 height 9
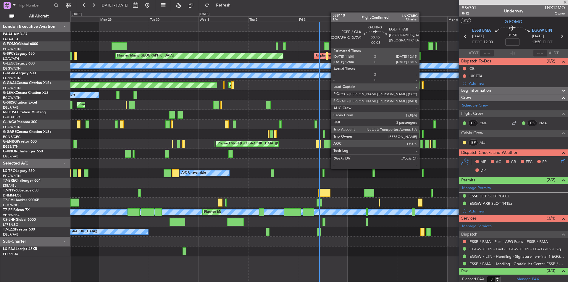
click at [421, 143] on div at bounding box center [421, 144] width 3 height 8
type input "-00:05"
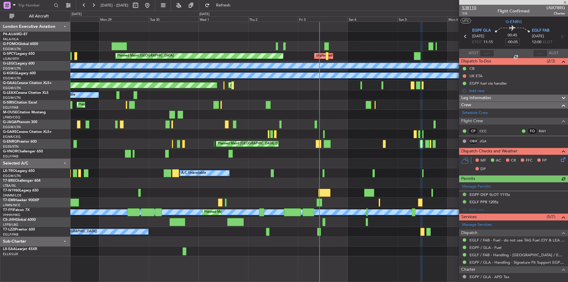
click at [470, 7] on span "538110" at bounding box center [469, 8] width 14 height 6
click at [567, 3] on span at bounding box center [565, 2] width 6 height 5
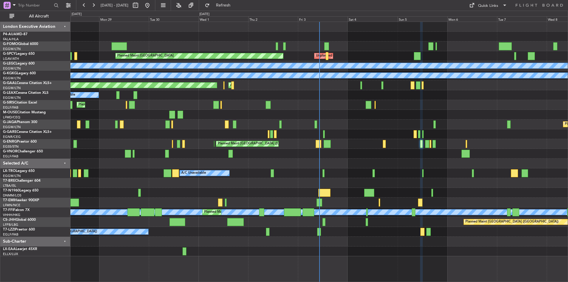
type input "0"
click at [481, 2] on button "Quick Links" at bounding box center [488, 5] width 44 height 9
click at [490, 15] on button "Trip Builder" at bounding box center [488, 19] width 44 height 14
click at [481, 7] on div "Quick Links" at bounding box center [488, 6] width 20 height 6
click at [410, 6] on div at bounding box center [284, 141] width 568 height 282
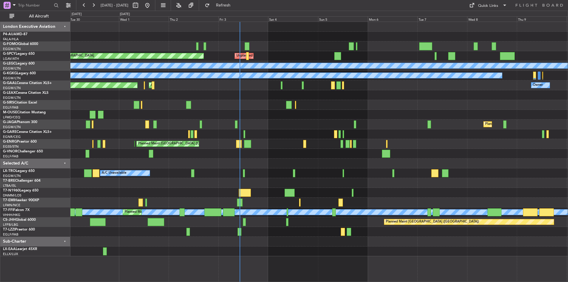
click at [325, 166] on div at bounding box center [318, 163] width 497 height 10
click at [473, 1] on button "Quick Links" at bounding box center [488, 5] width 44 height 9
click at [475, 17] on button "Trip Builder" at bounding box center [488, 19] width 44 height 14
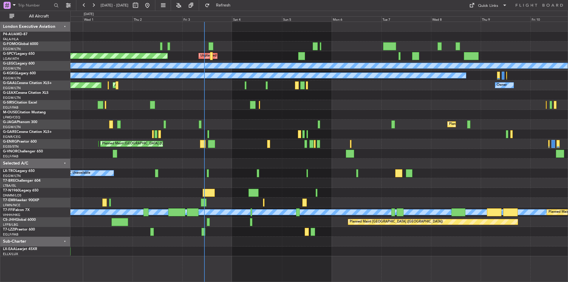
click at [335, 158] on div "Unplanned Maint Bremen Planned Maint Bremen A/C Unavailable London (Luton) A/C …" at bounding box center [318, 139] width 497 height 234
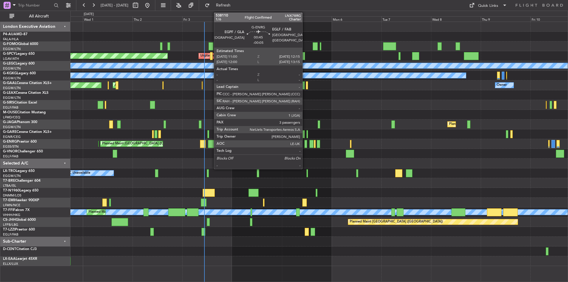
click at [305, 146] on div at bounding box center [305, 144] width 3 height 8
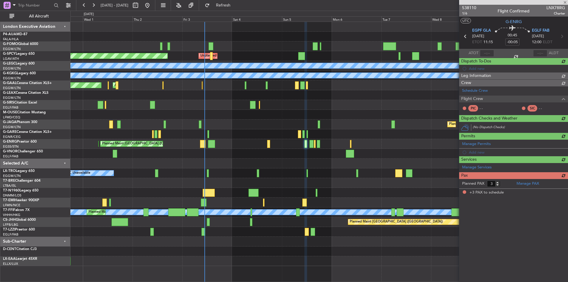
click at [468, 11] on span "1/6" at bounding box center [469, 13] width 14 height 5
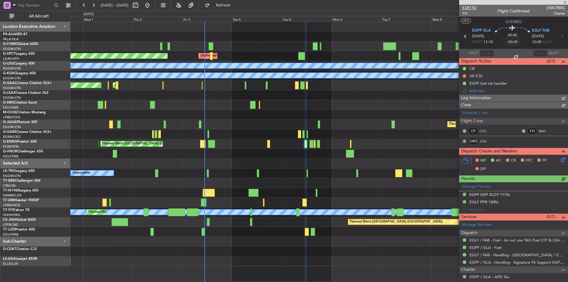
click at [463, 7] on span "538110" at bounding box center [469, 8] width 14 height 6
click at [226, 8] on button "Refresh" at bounding box center [219, 5] width 35 height 9
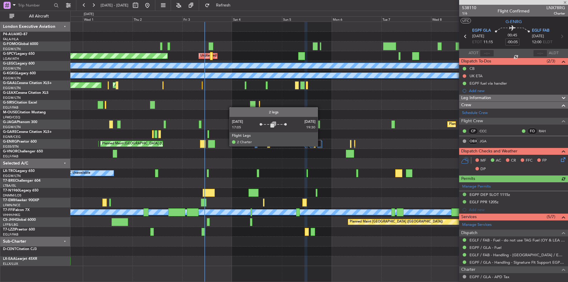
click at [320, 146] on div at bounding box center [319, 143] width 4 height 7
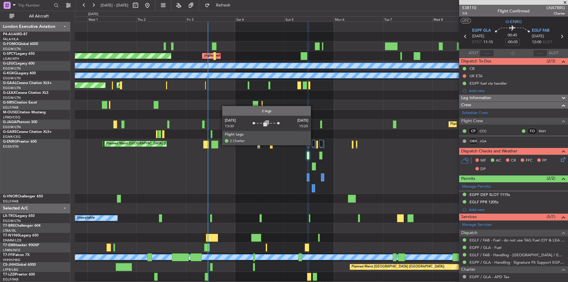
click at [313, 145] on div at bounding box center [313, 143] width 3 height 7
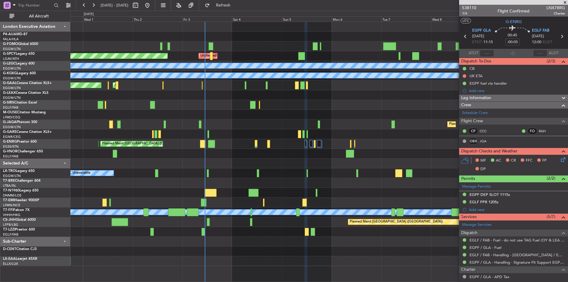
click at [565, 2] on span at bounding box center [565, 2] width 6 height 5
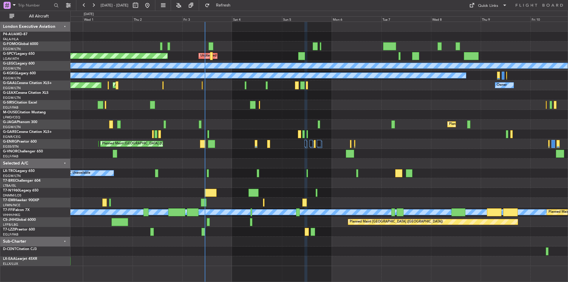
type input "0"
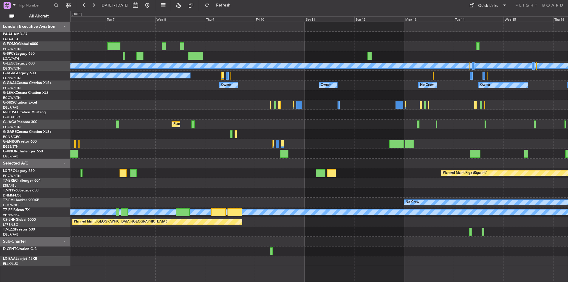
click at [166, 97] on div "A/C Unavailable [GEOGRAPHIC_DATA] ([GEOGRAPHIC_DATA]) A/C Unavailable [GEOGRAPH…" at bounding box center [318, 144] width 497 height 244
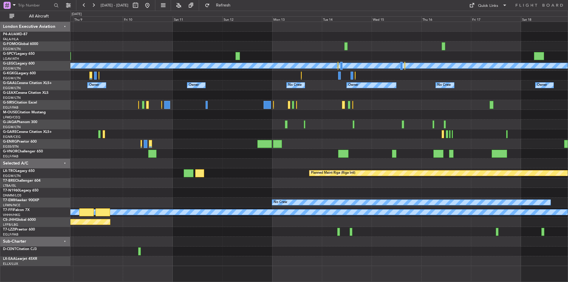
click at [222, 92] on div "A/C Unavailable [GEOGRAPHIC_DATA] ([GEOGRAPHIC_DATA]) A/C Unavailable [GEOGRAPH…" at bounding box center [318, 144] width 497 height 244
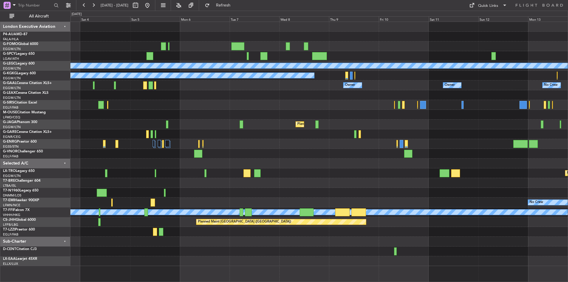
click at [329, 90] on div "Unplanned Maint [GEOGRAPHIC_DATA] Planned Maint [GEOGRAPHIC_DATA] A/C Unavailab…" at bounding box center [318, 144] width 497 height 244
click at [152, 5] on button at bounding box center [147, 5] width 9 height 9
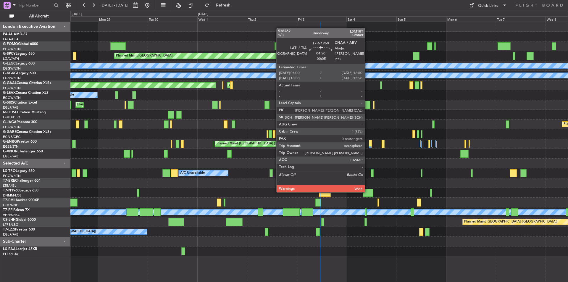
click at [367, 191] on div at bounding box center [368, 193] width 10 height 8
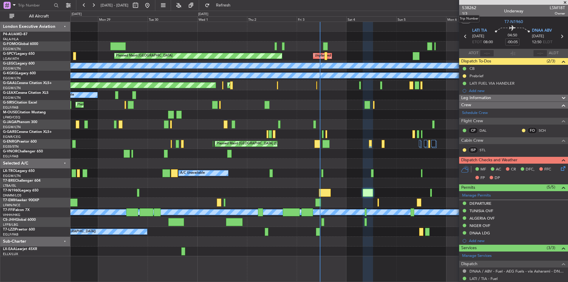
click at [462, 14] on mat-tooltip-component "Trip Number" at bounding box center [468, 19] width 29 height 16
click at [465, 13] on mat-tooltip-component "Trip Number" at bounding box center [468, 19] width 29 height 16
click at [466, 12] on span "1/3" at bounding box center [469, 13] width 14 height 5
